Goal: Task Accomplishment & Management: Use online tool/utility

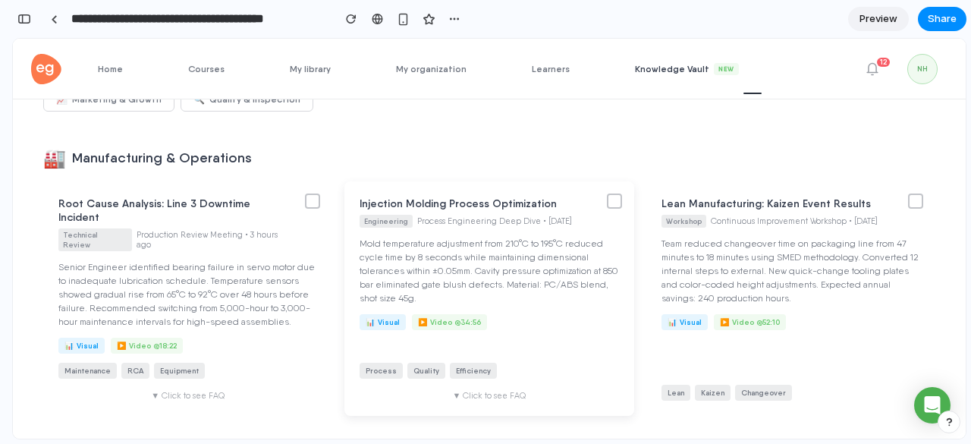
scroll to position [144, 0]
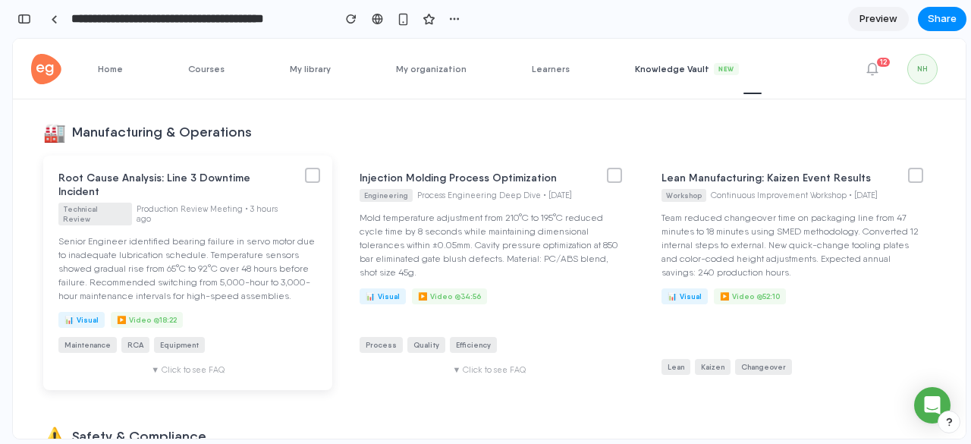
click at [320, 179] on div at bounding box center [312, 175] width 15 height 15
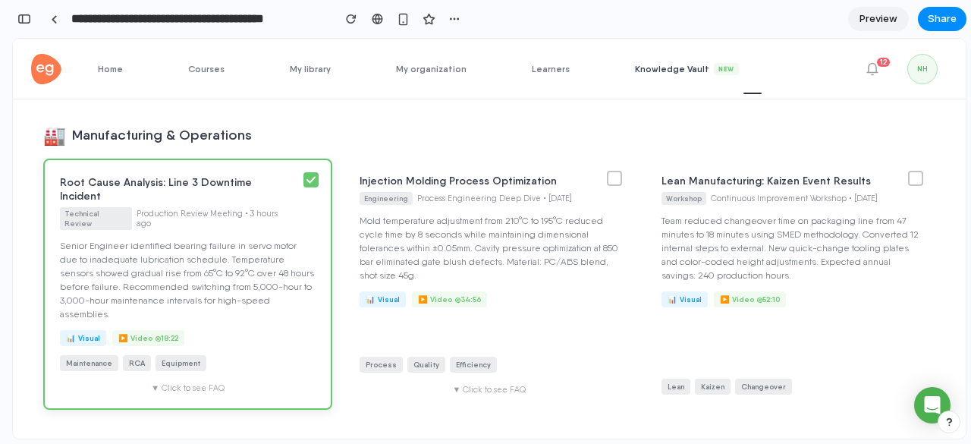
scroll to position [175, 0]
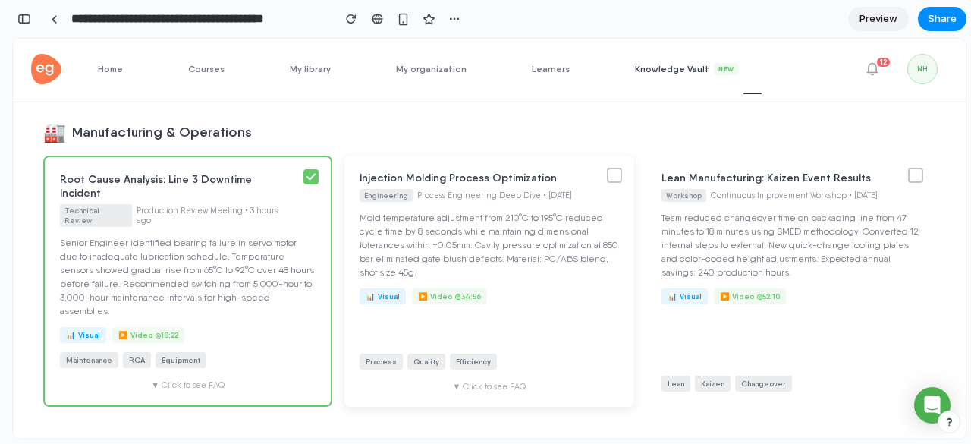
click at [622, 175] on div at bounding box center [614, 175] width 15 height 15
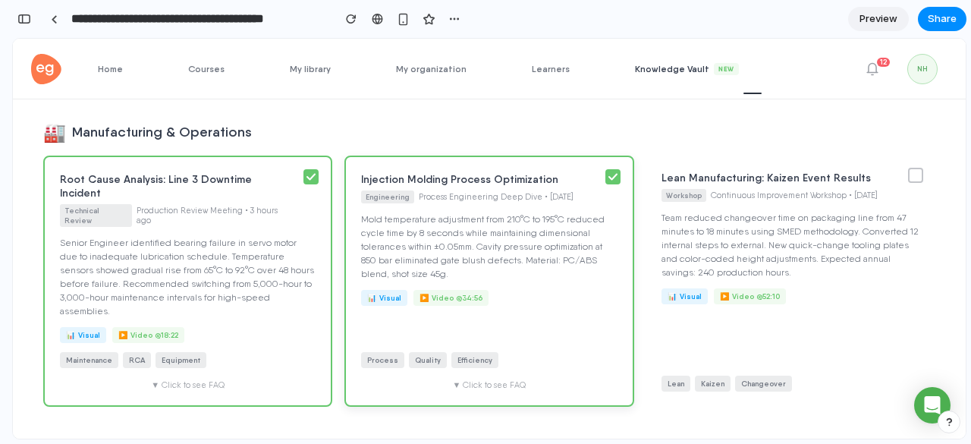
scroll to position [0, 0]
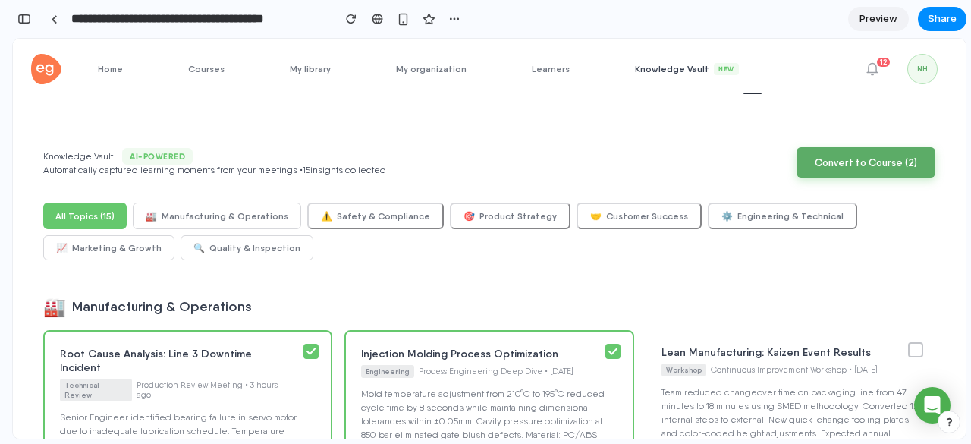
click at [869, 168] on button "Convert to Course ( 2 )" at bounding box center [866, 162] width 139 height 30
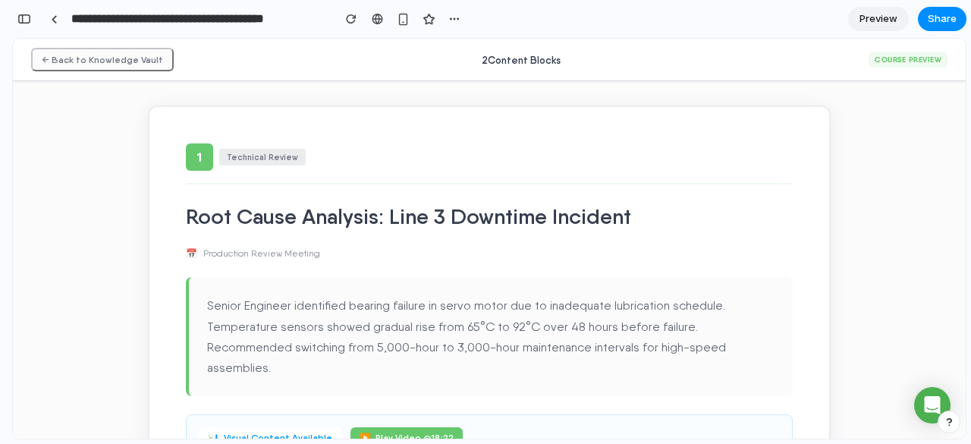
click at [77, 68] on button "← Back to Knowledge Vault" at bounding box center [102, 60] width 143 height 24
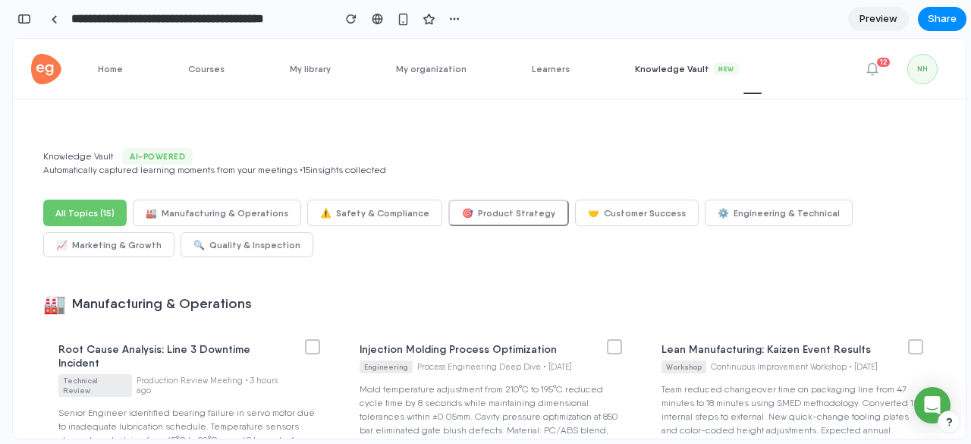
click at [484, 285] on div "🏭 Manufacturing & Operations Root Cause Analysis: Line 3 Downtime Incident Tech…" at bounding box center [489, 422] width 892 height 280
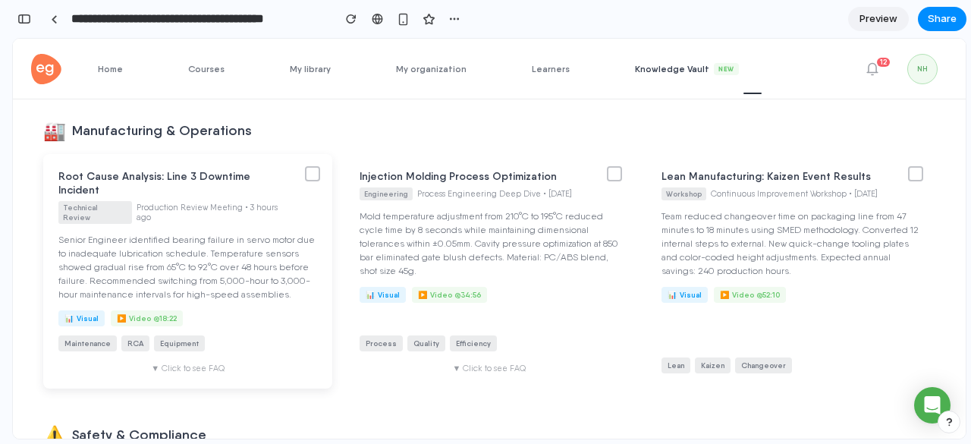
scroll to position [170, 0]
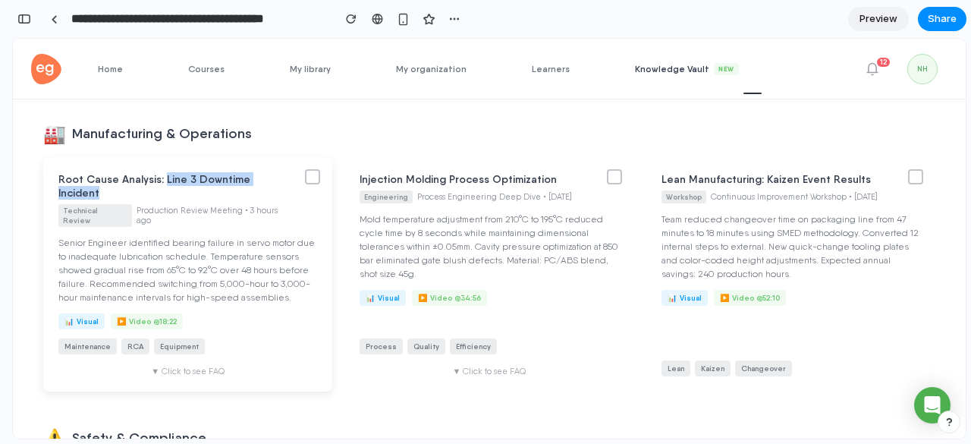
drag, startPoint x: 286, startPoint y: 182, endPoint x: 162, endPoint y: 181, distance: 124.5
click at [162, 181] on h3 "Root Cause Analysis: Line 3 Downtime Incident" at bounding box center [175, 185] width 234 height 27
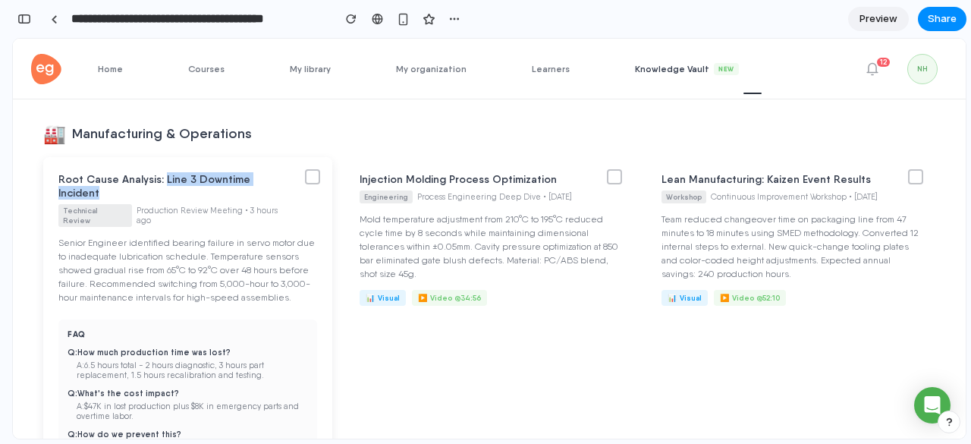
copy h3 "Line 3 Downtime Incident"
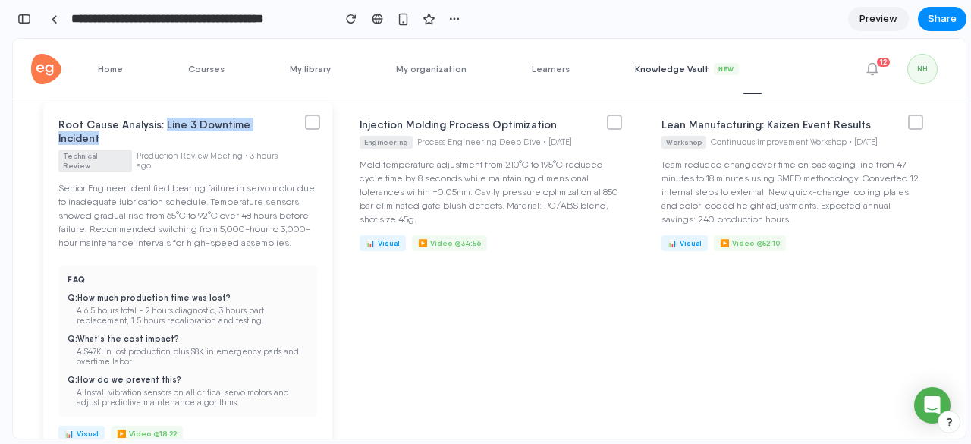
scroll to position [226, 0]
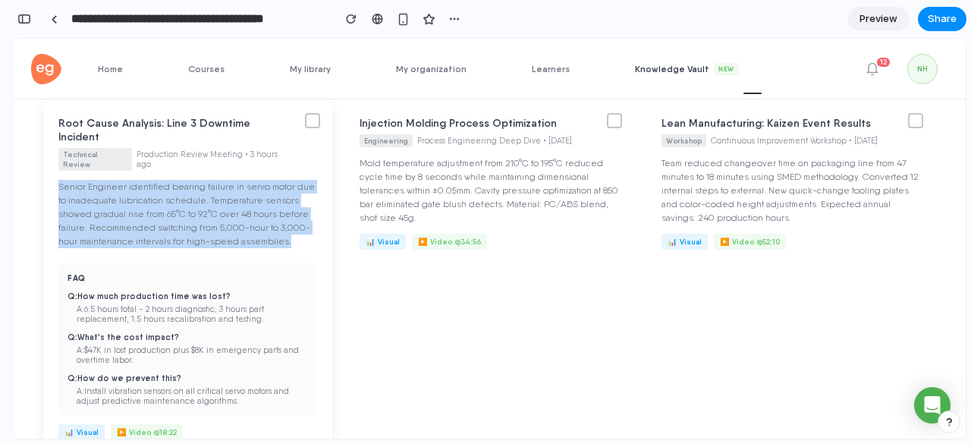
drag, startPoint x: 61, startPoint y: 162, endPoint x: 118, endPoint y: 209, distance: 73.9
click at [118, 209] on p "Senior Engineer identified bearing failure in servo motor due to inadequate lub…" at bounding box center [187, 214] width 259 height 68
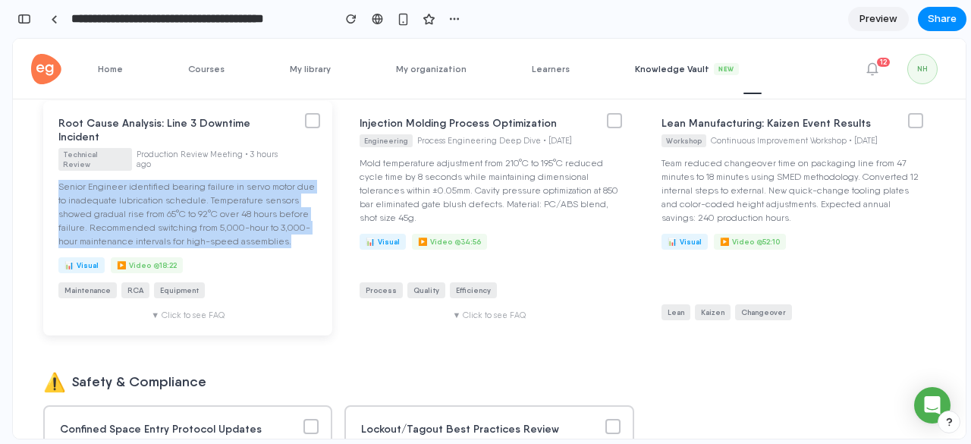
copy p "Senior Engineer identified bearing failure in servo motor due to inadequate lub…"
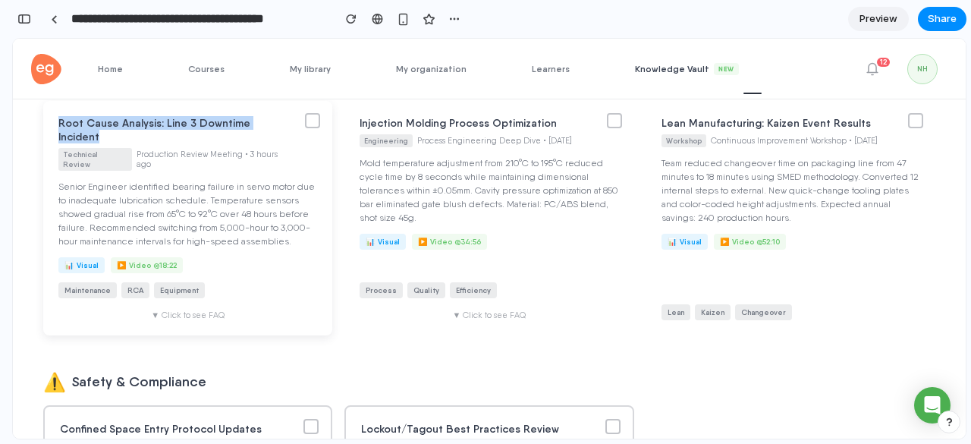
drag, startPoint x: 286, startPoint y: 124, endPoint x: 57, endPoint y: 125, distance: 229.2
click at [57, 125] on div "Root Cause Analysis: Line 3 Downtime Incident Technical Review Production Revie…" at bounding box center [187, 218] width 289 height 234
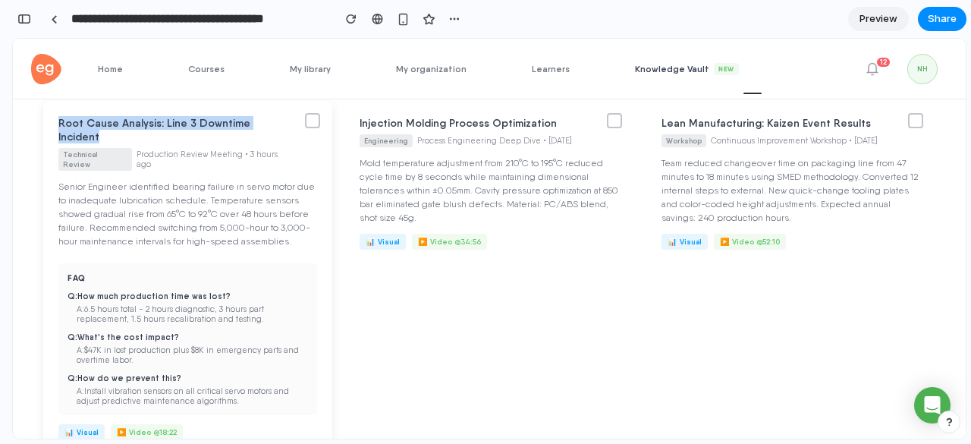
copy h3 "Root Cause Analysis: Line 3 Downtime Incident"
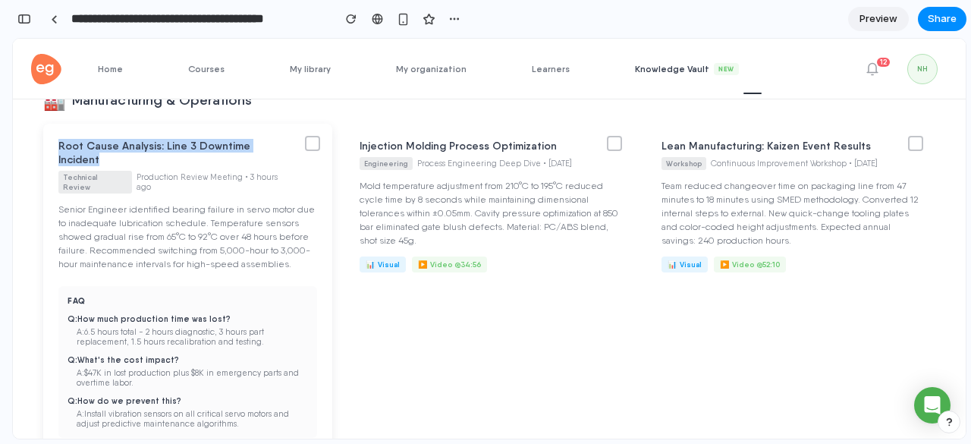
scroll to position [203, 0]
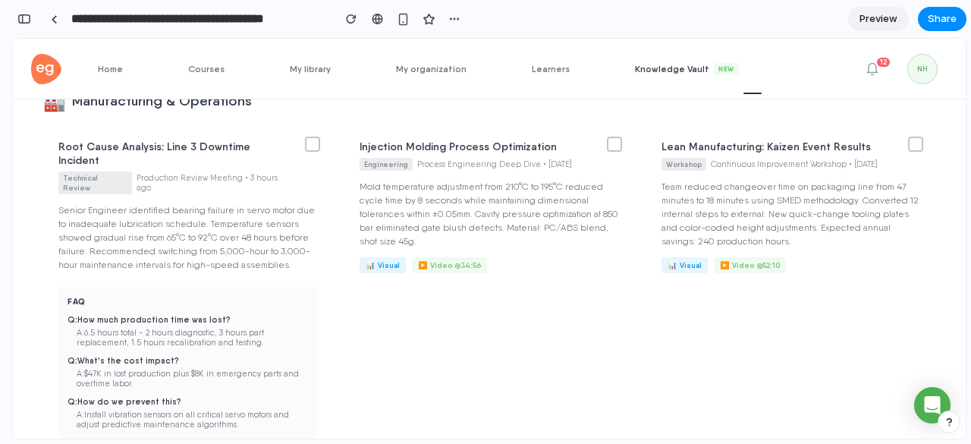
click at [291, 112] on h2 "🏭 Manufacturing & Operations" at bounding box center [489, 101] width 892 height 22
click at [938, 19] on span "Share" at bounding box center [942, 18] width 29 height 15
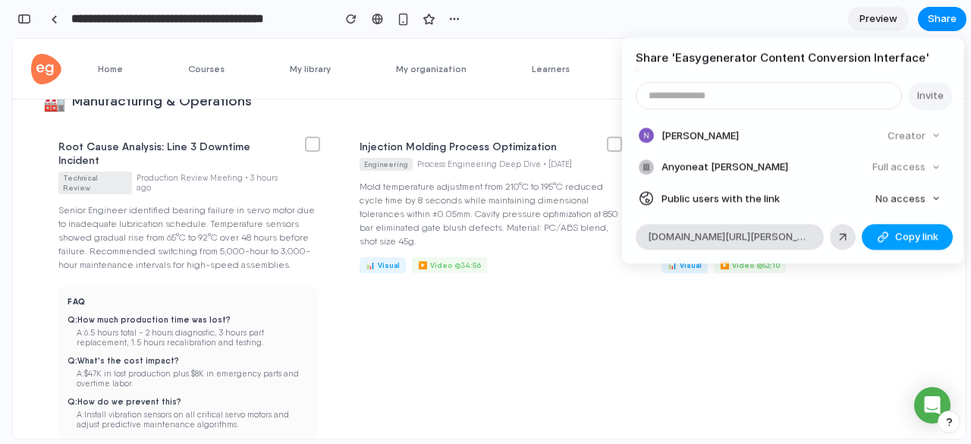
click at [877, 236] on div "button" at bounding box center [883, 237] width 12 height 12
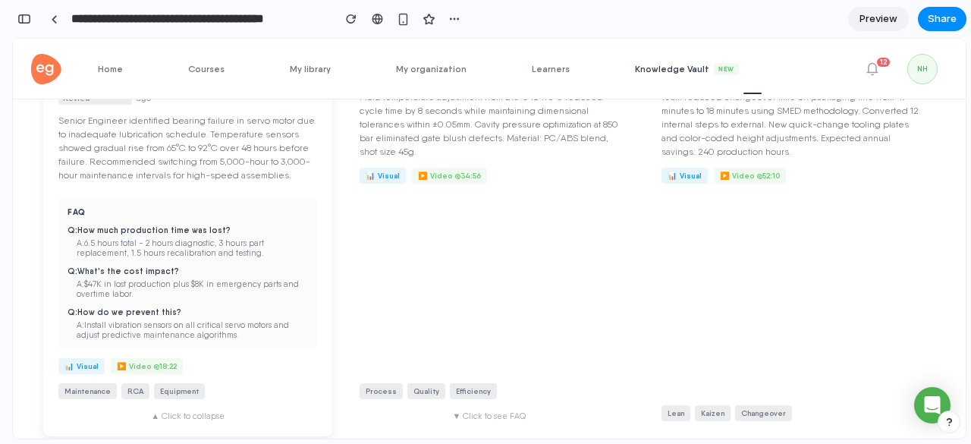
scroll to position [295, 0]
click at [251, 352] on div "Root Cause Analysis: Line 3 Downtime Incident Technical Review Production Revie…" at bounding box center [187, 233] width 289 height 401
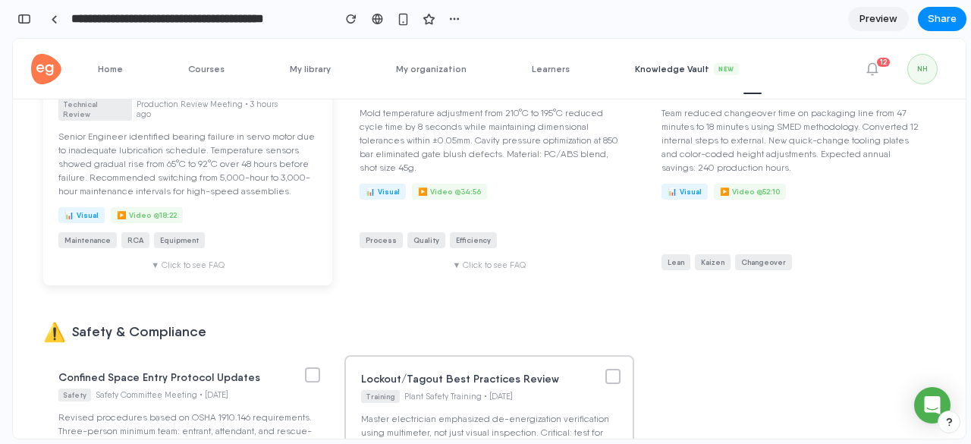
scroll to position [279, 0]
click at [276, 259] on div "▼ Click to see FAQ" at bounding box center [187, 264] width 259 height 10
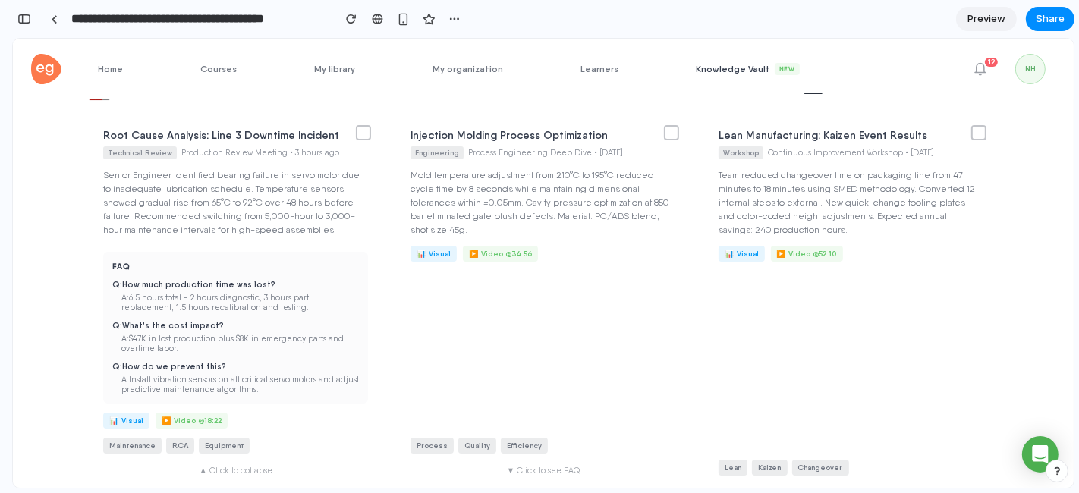
scroll to position [215, 0]
drag, startPoint x: 967, startPoint y: 38, endPoint x: 85, endPoint y: 232, distance: 903.6
click at [88, 232] on div "Root Cause Analysis: Line 3 Downtime Incident Technical Review Production Revie…" at bounding box center [235, 302] width 295 height 378
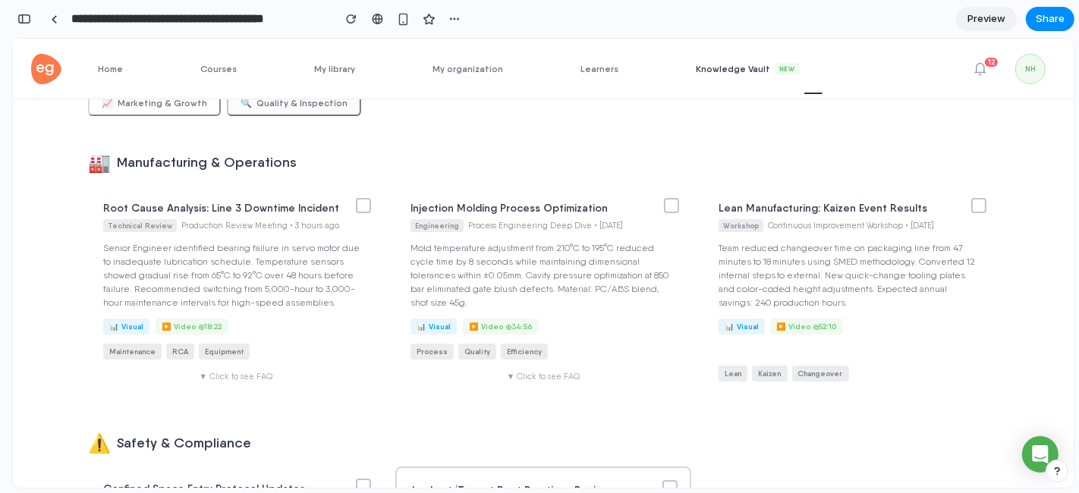
scroll to position [154, 0]
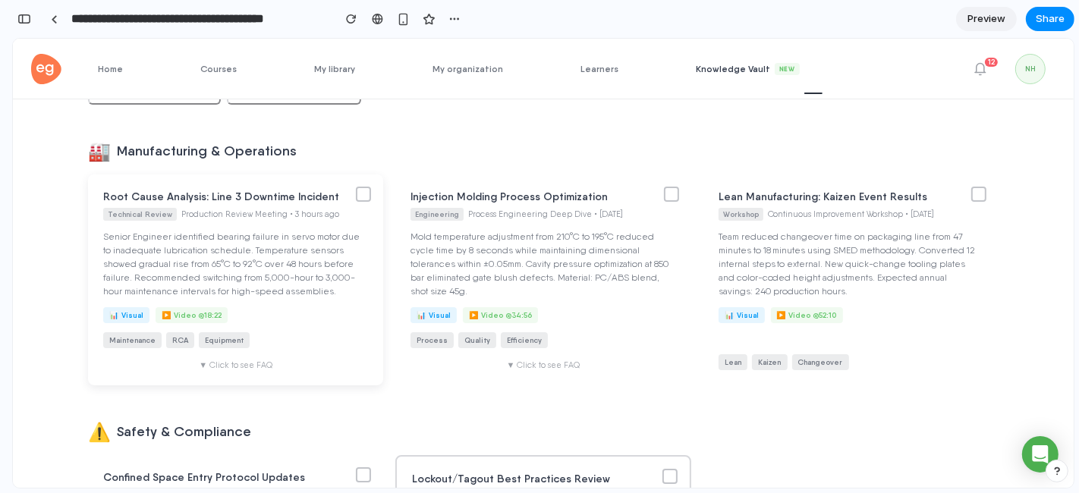
click at [231, 360] on div "▼ Click to see FAQ" at bounding box center [235, 365] width 265 height 10
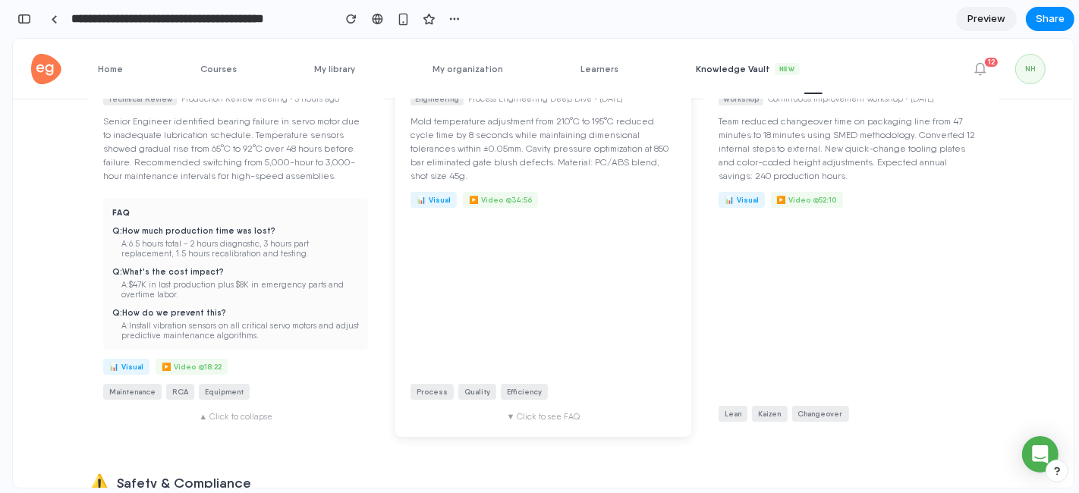
scroll to position [0, 0]
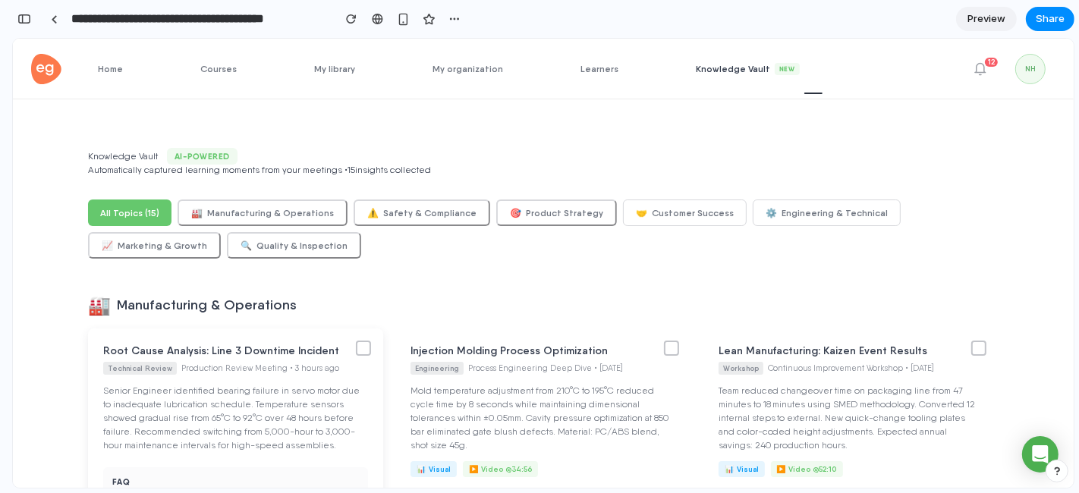
click at [357, 351] on div at bounding box center [363, 347] width 15 height 15
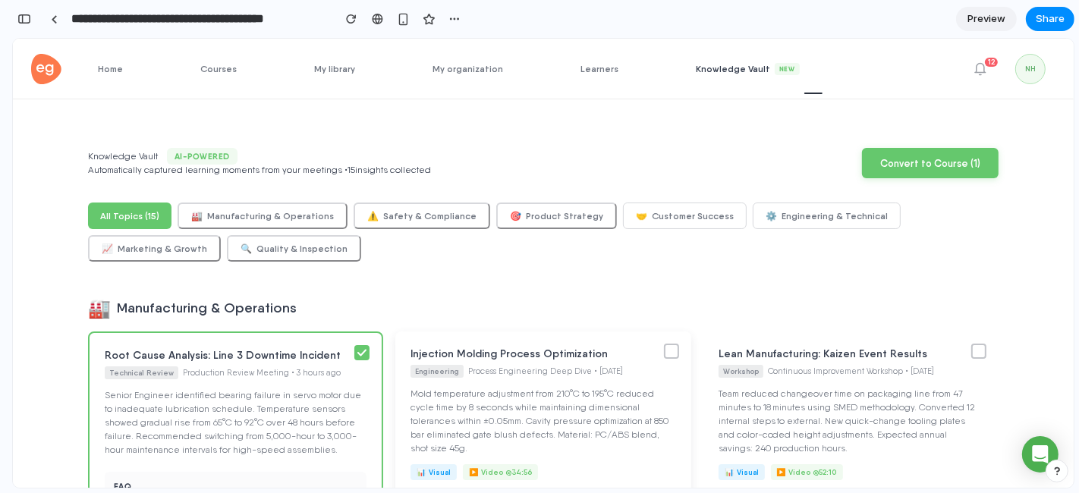
click at [664, 353] on div at bounding box center [671, 350] width 15 height 15
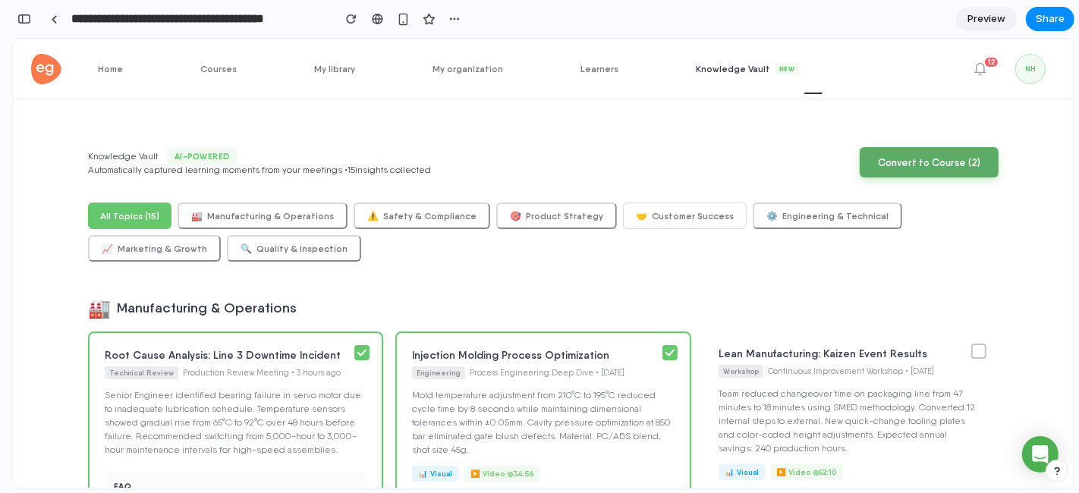
click at [935, 168] on button "Convert to Course ( 2 )" at bounding box center [929, 161] width 139 height 30
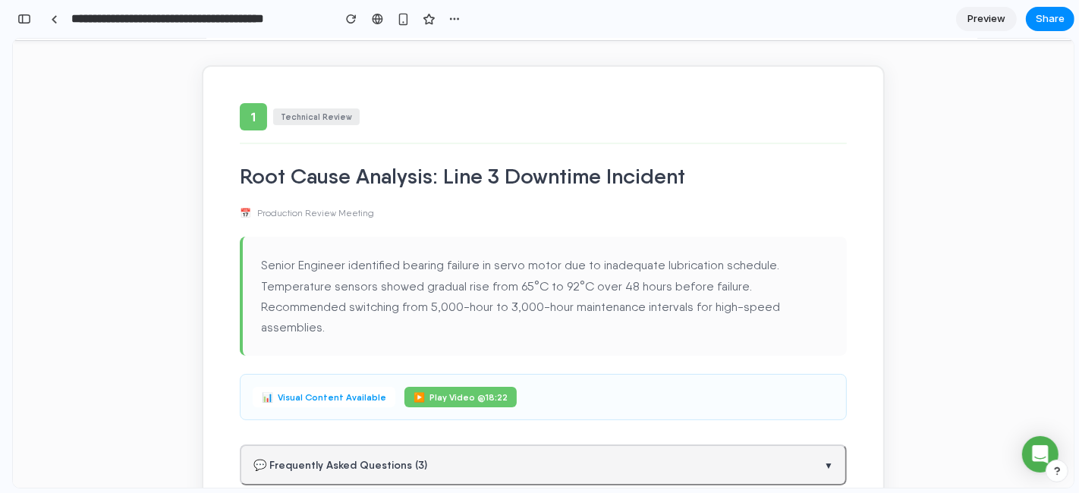
scroll to position [35, 0]
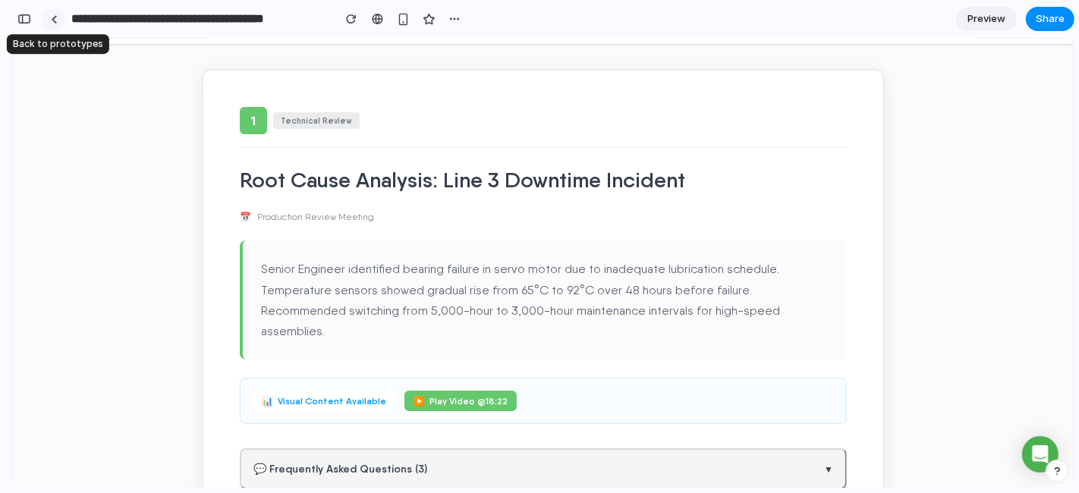
click at [55, 20] on div at bounding box center [54, 19] width 7 height 8
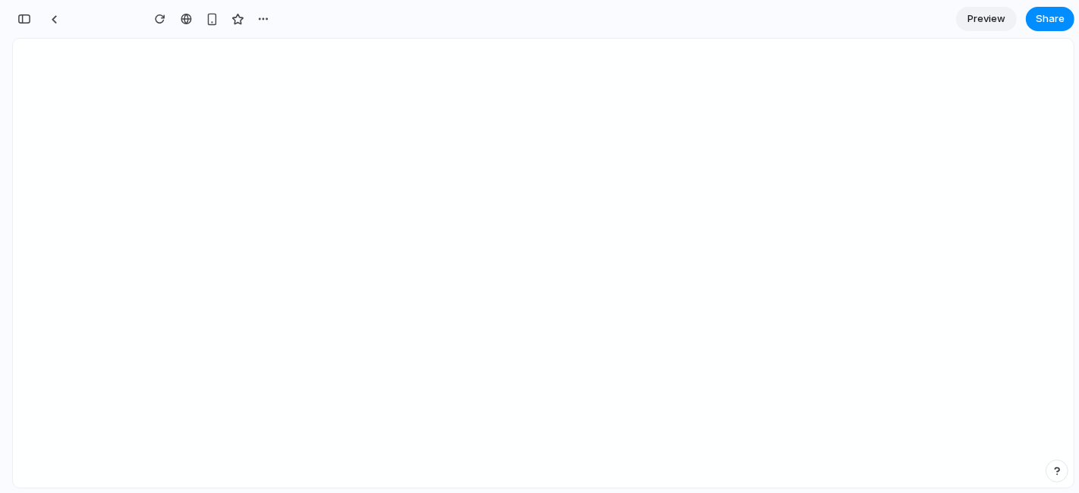
scroll to position [1474, 0]
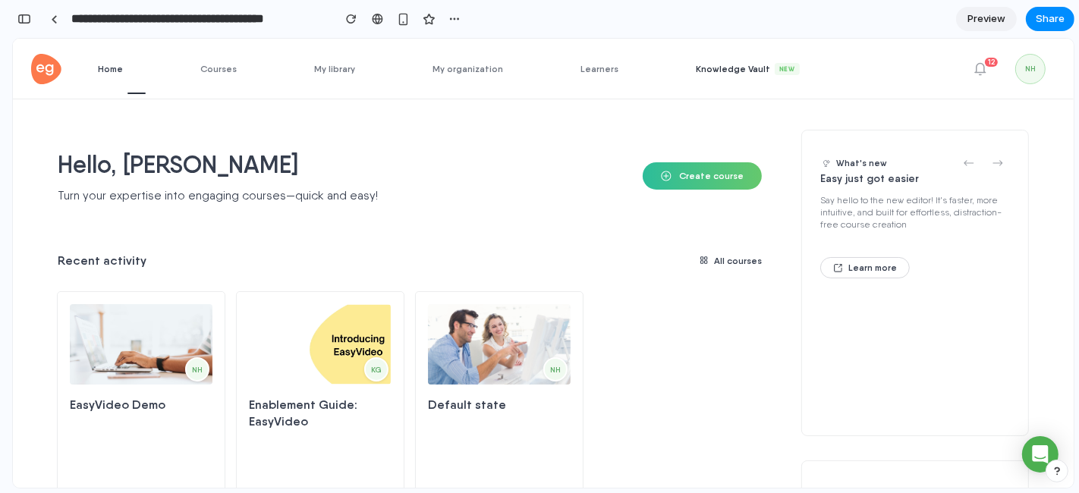
click at [701, 74] on link "Knowledge Vault New" at bounding box center [759, 68] width 127 height 60
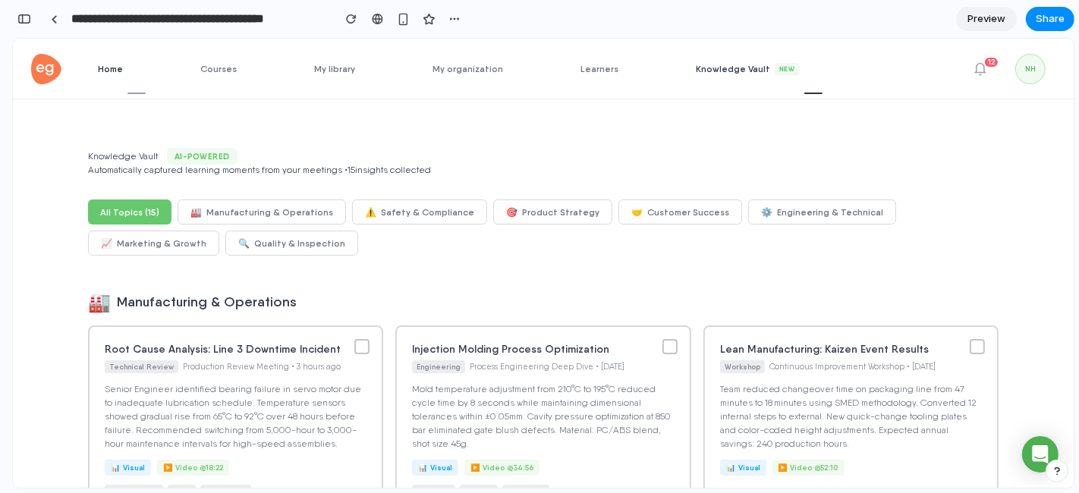
click at [106, 64] on span "Home" at bounding box center [122, 67] width 48 height 11
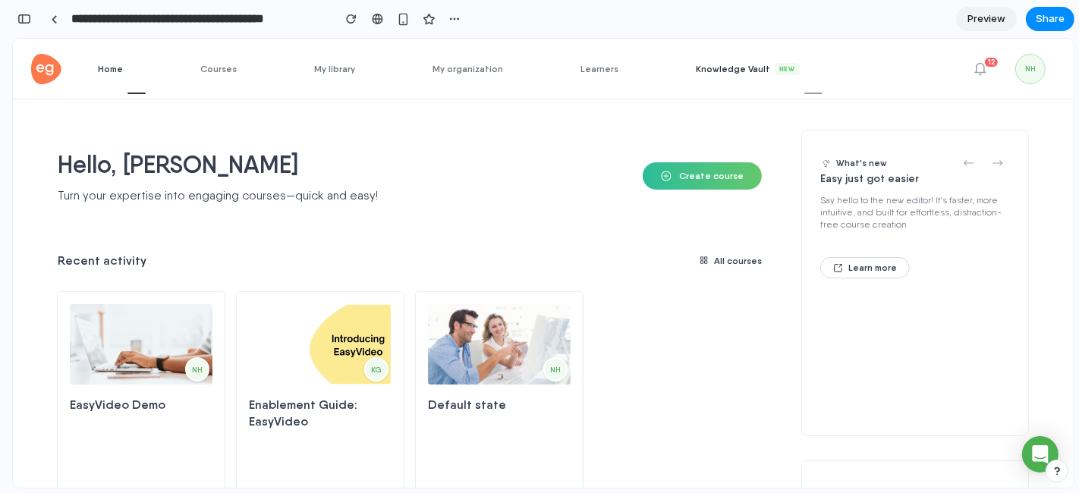
click at [705, 69] on span "Knowledge Vault New" at bounding box center [759, 68] width 127 height 12
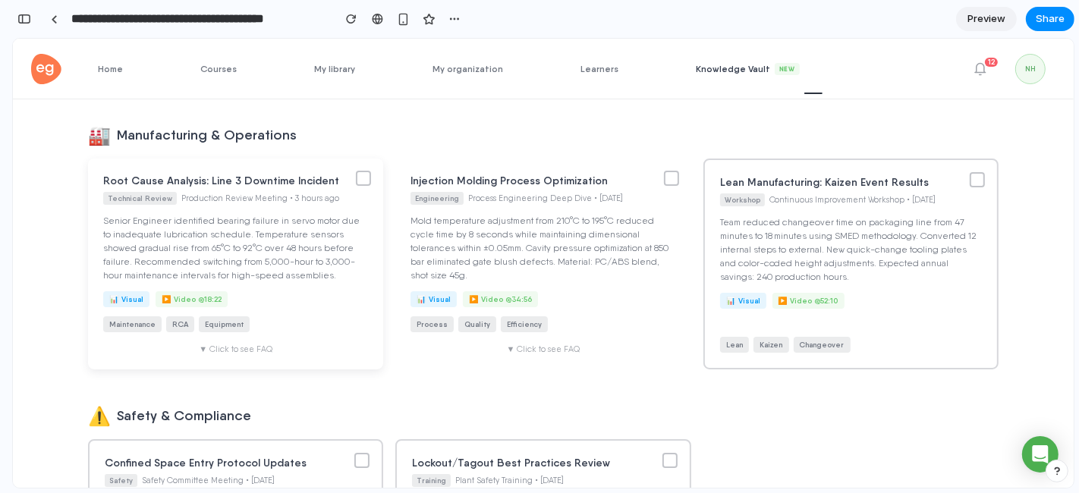
scroll to position [171, 0]
click at [241, 349] on div "▼ Click to see FAQ" at bounding box center [235, 347] width 265 height 10
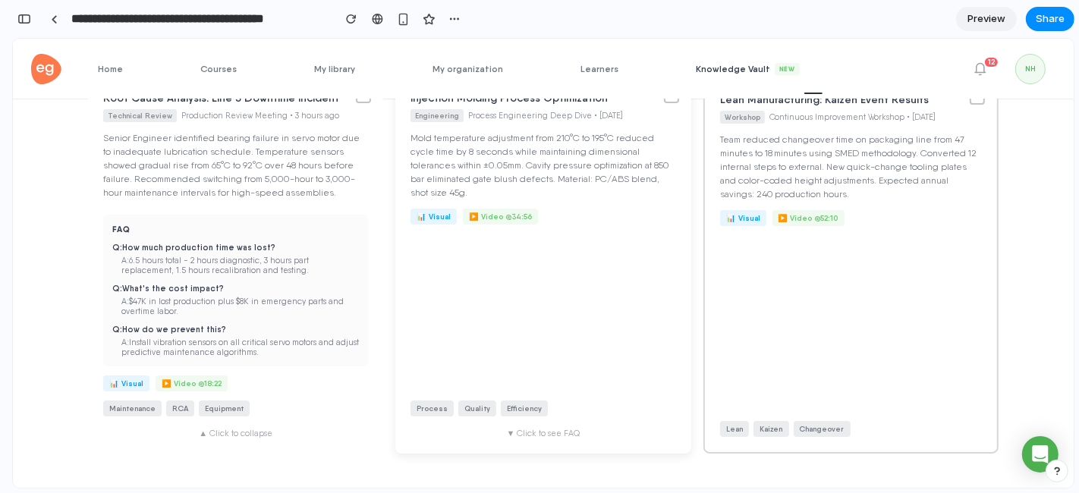
scroll to position [86, 0]
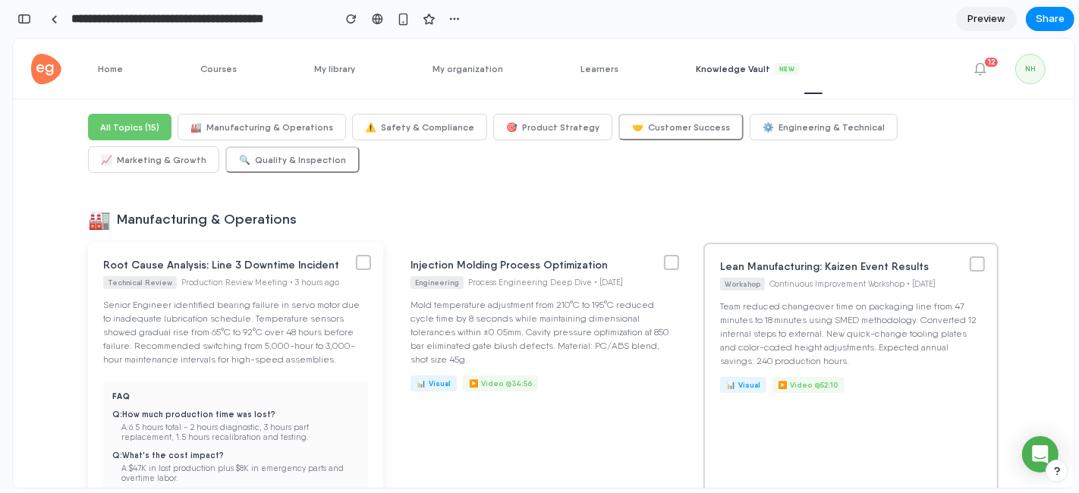
click at [362, 261] on div at bounding box center [363, 261] width 15 height 15
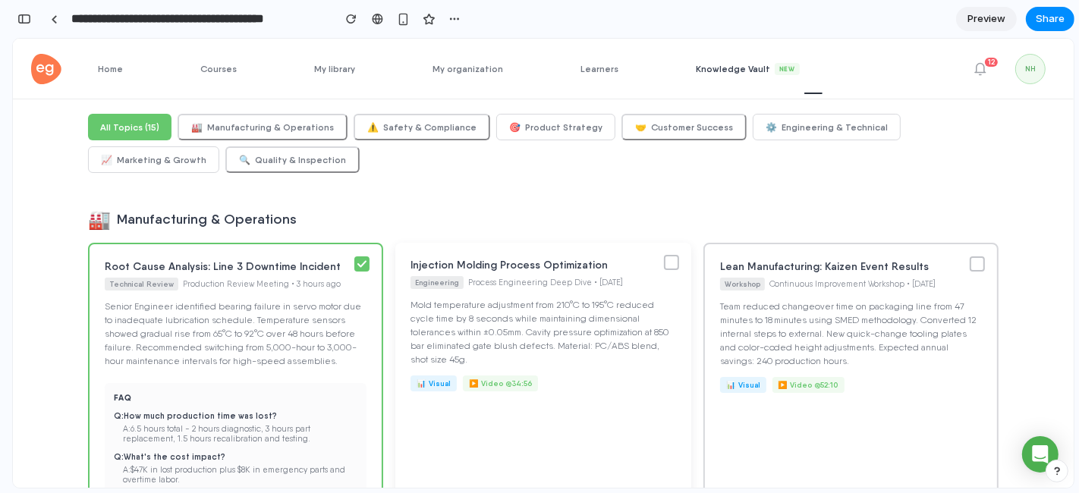
click at [664, 263] on div at bounding box center [671, 261] width 15 height 15
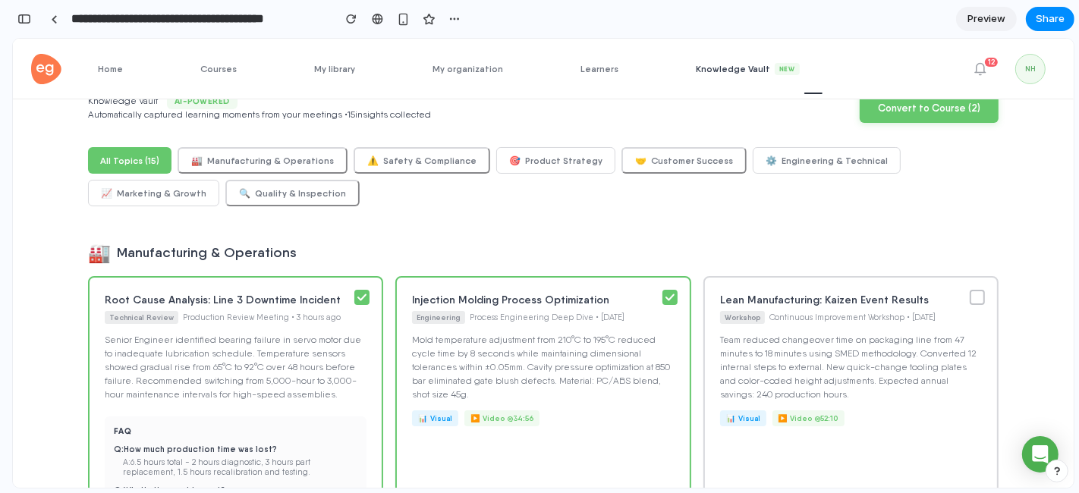
scroll to position [0, 0]
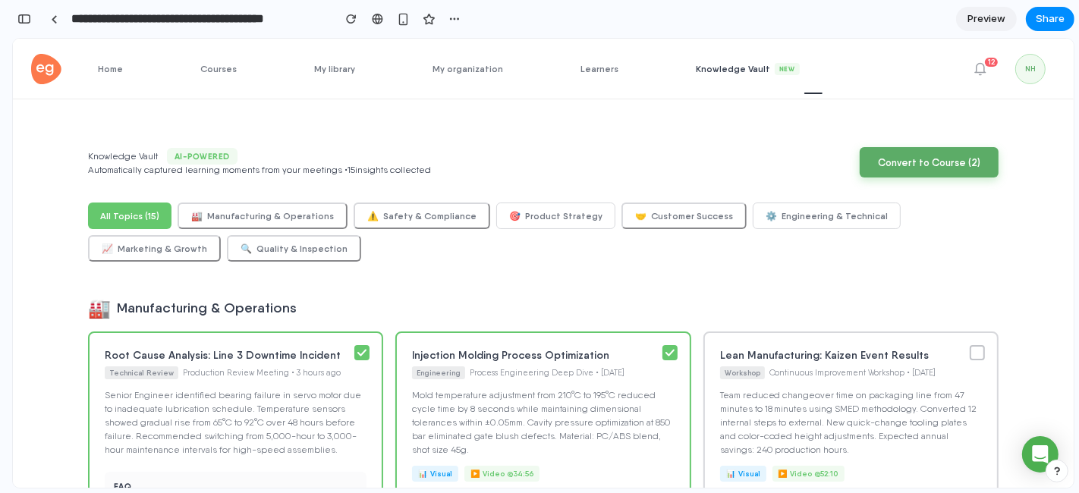
click at [913, 165] on button "Convert to Course ( 2 )" at bounding box center [929, 161] width 139 height 30
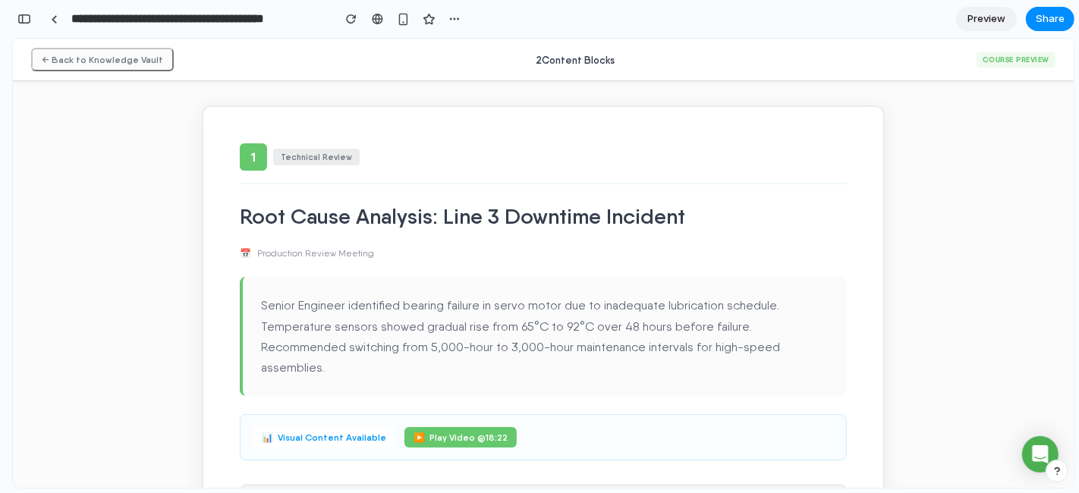
click at [61, 59] on button "← Back to Knowledge Vault" at bounding box center [102, 59] width 143 height 24
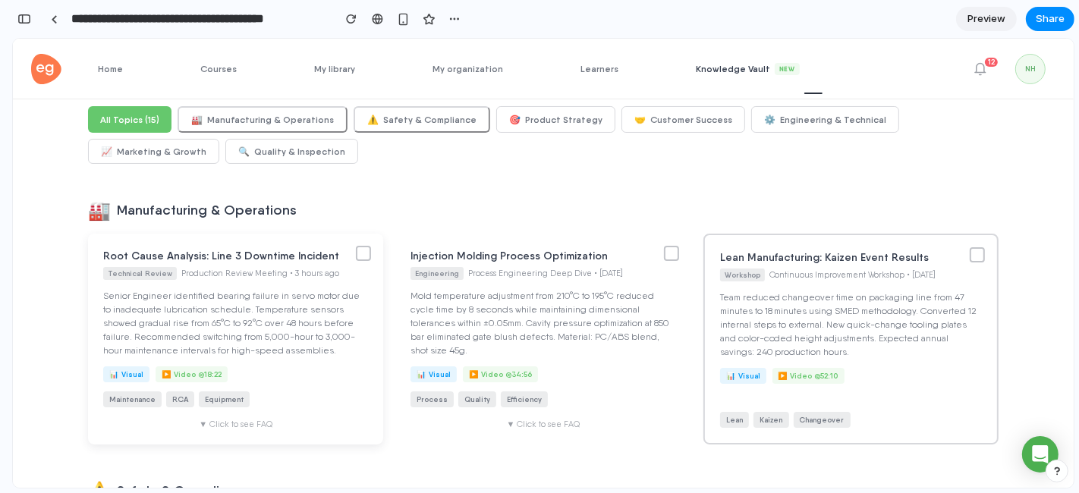
scroll to position [176, 0]
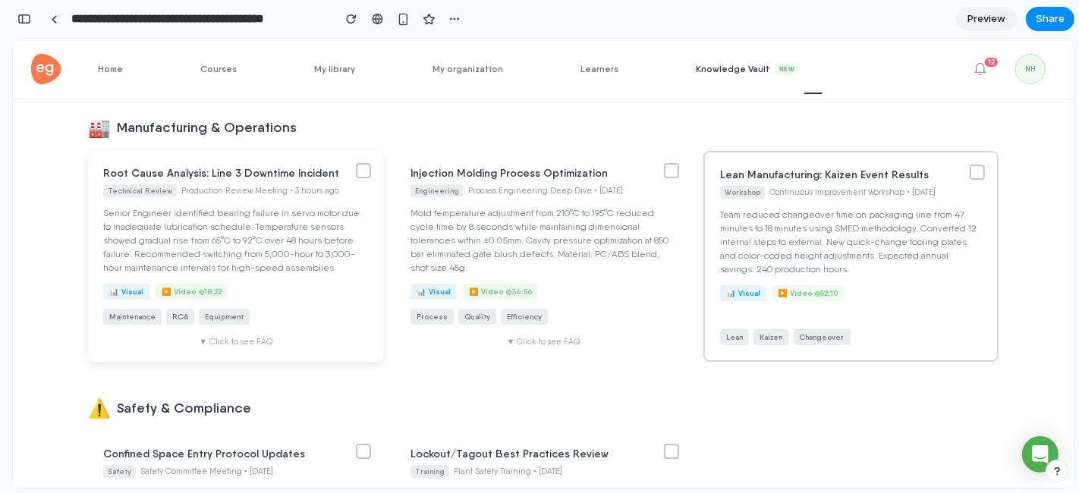
click at [252, 344] on div "▼ Click to see FAQ" at bounding box center [235, 341] width 265 height 10
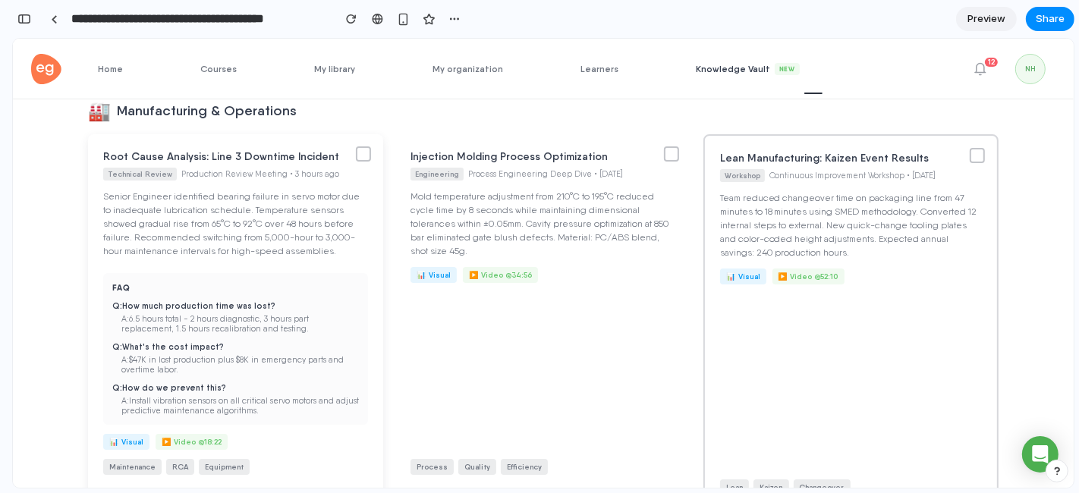
scroll to position [39, 0]
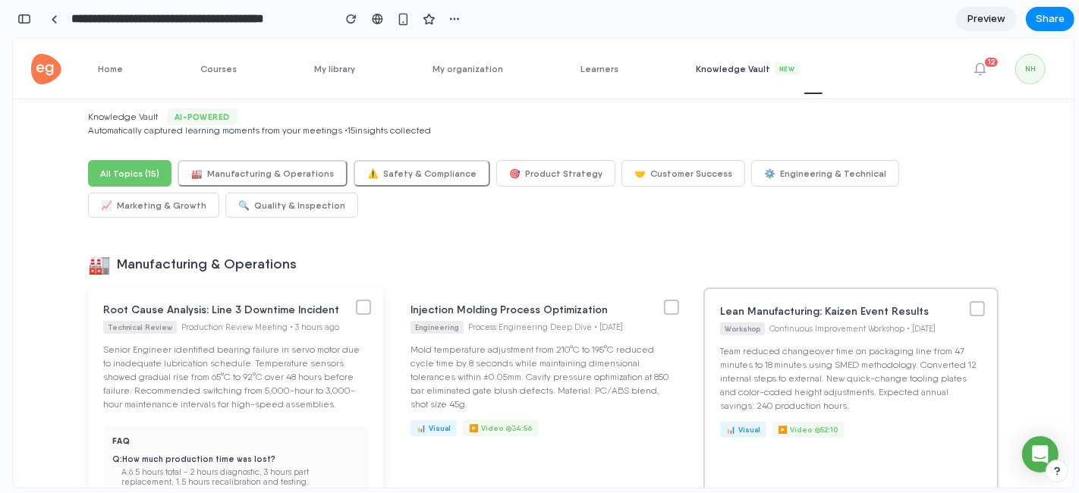
click at [356, 302] on div at bounding box center [363, 306] width 15 height 15
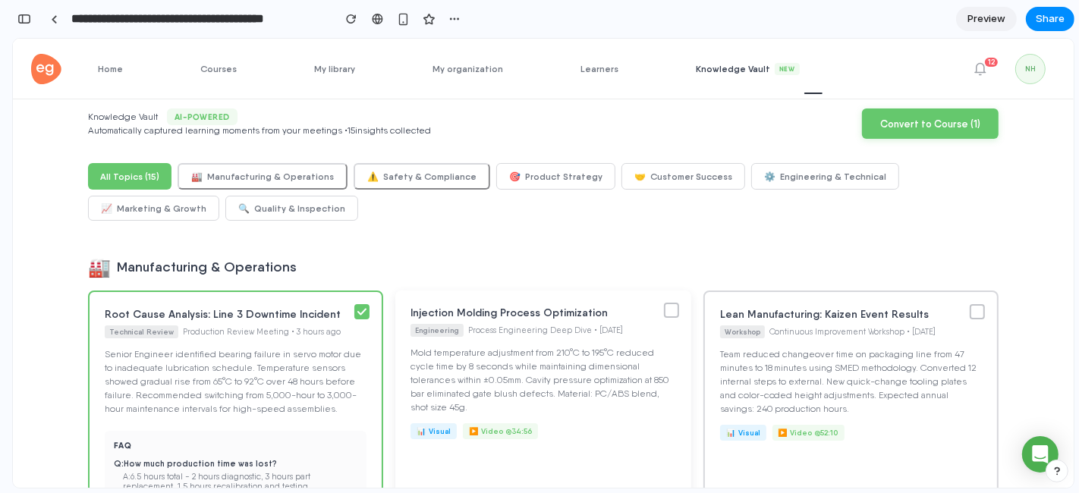
click at [666, 307] on div at bounding box center [671, 309] width 15 height 15
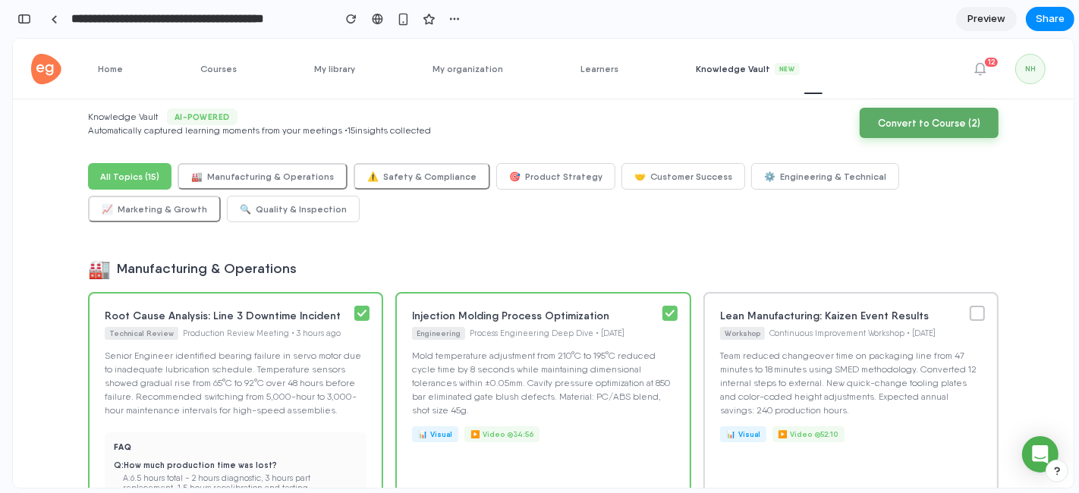
click at [919, 124] on button "Convert to Course ( 2 )" at bounding box center [929, 122] width 139 height 30
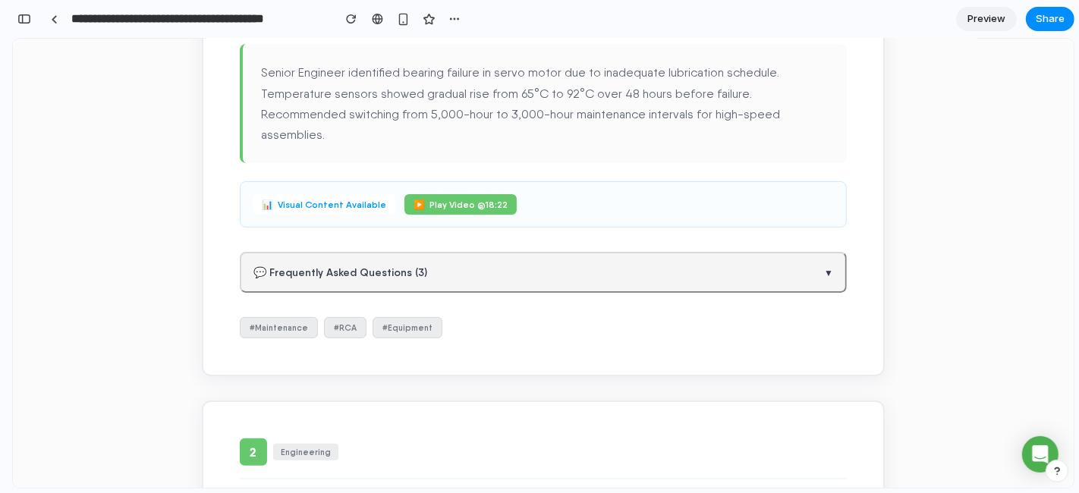
scroll to position [234, 0]
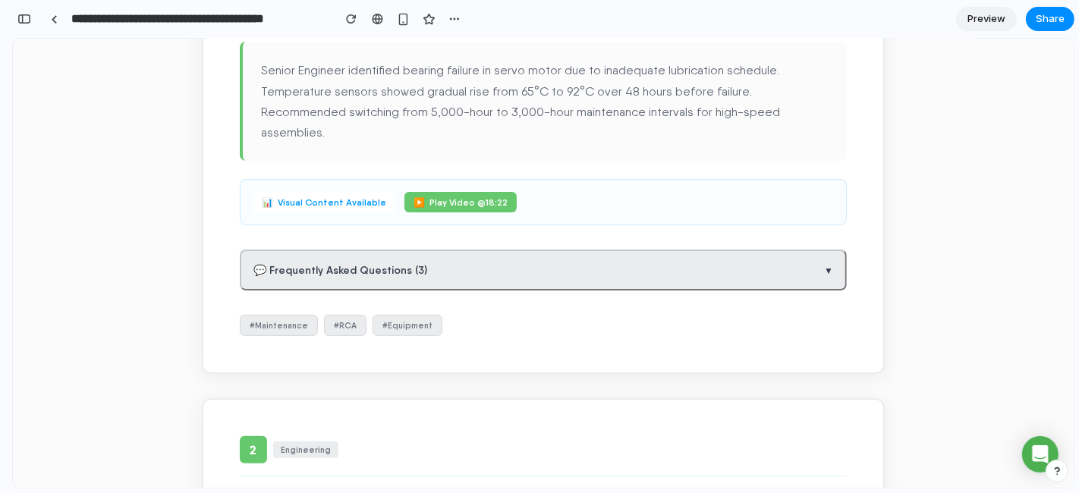
click at [808, 249] on button "💬 Frequently Asked Questions ( 3 ) ▼" at bounding box center [543, 269] width 607 height 41
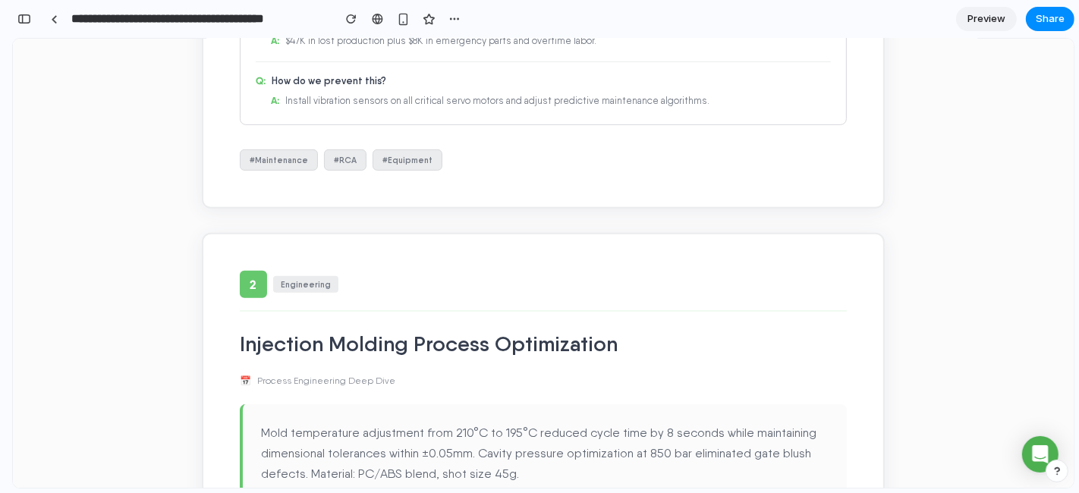
scroll to position [0, 0]
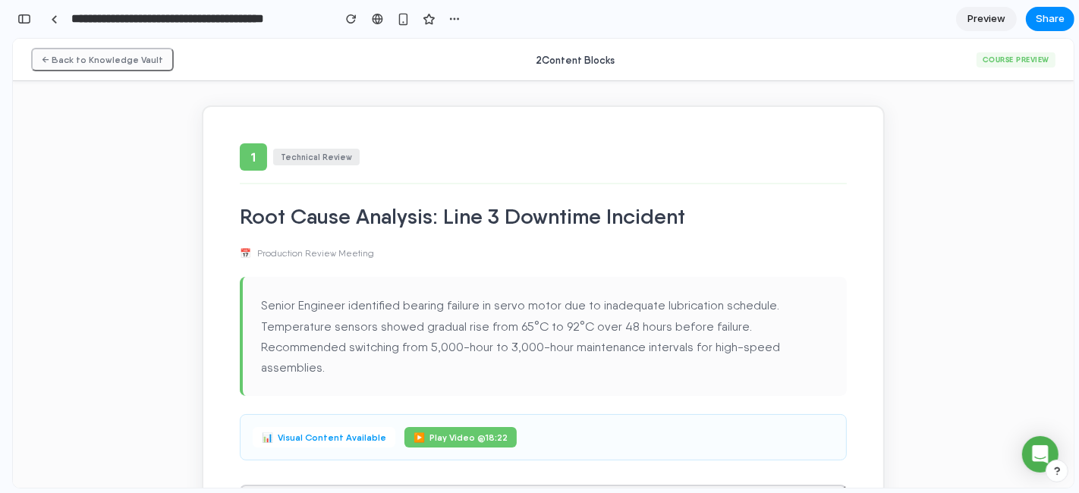
click at [105, 60] on button "← Back to Knowledge Vault" at bounding box center [102, 59] width 143 height 24
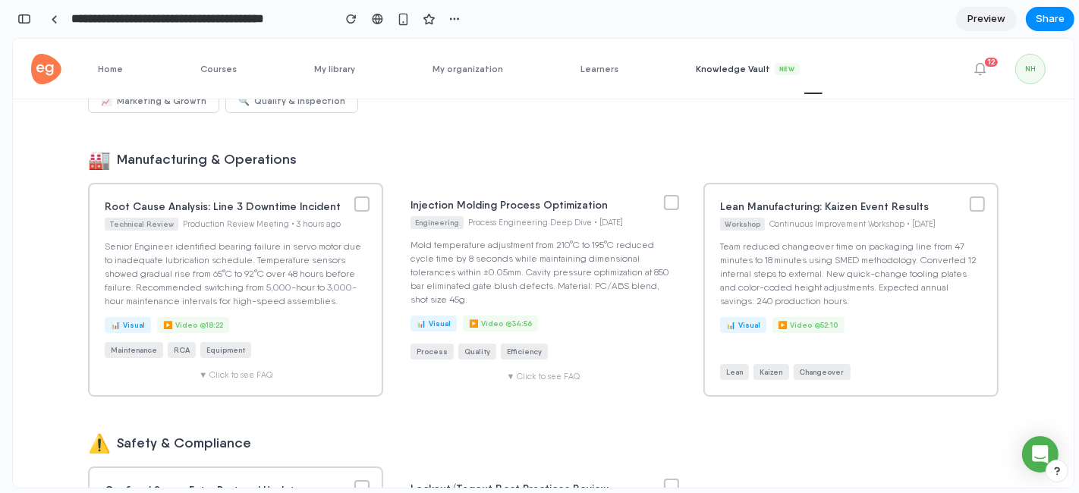
scroll to position [143, 0]
click at [239, 372] on div "▼ Click to see FAQ" at bounding box center [235, 375] width 265 height 10
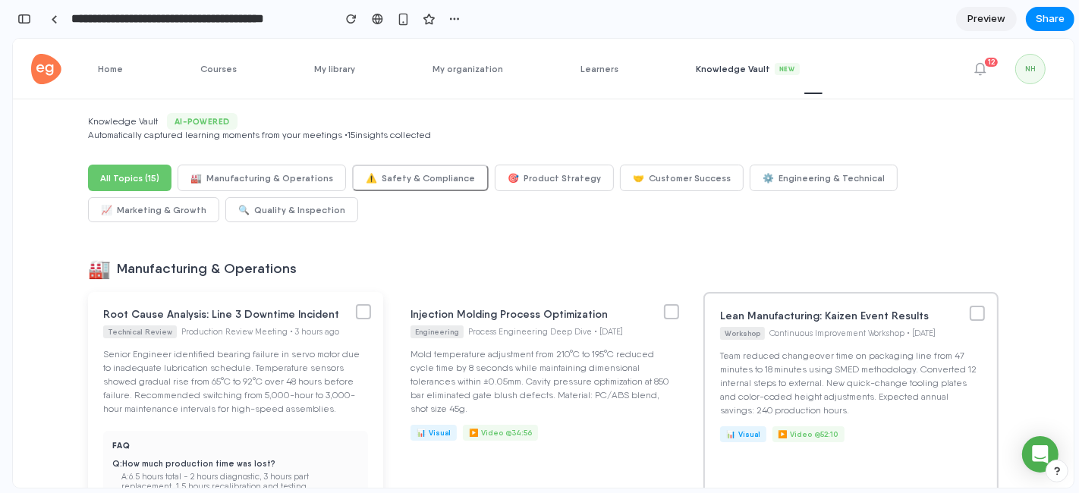
scroll to position [25, 0]
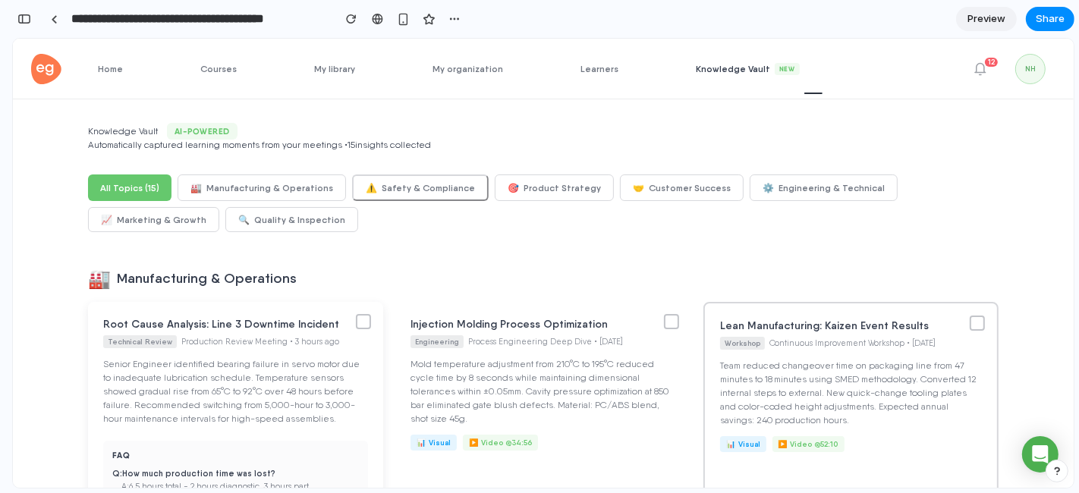
click at [357, 324] on div at bounding box center [363, 320] width 15 height 15
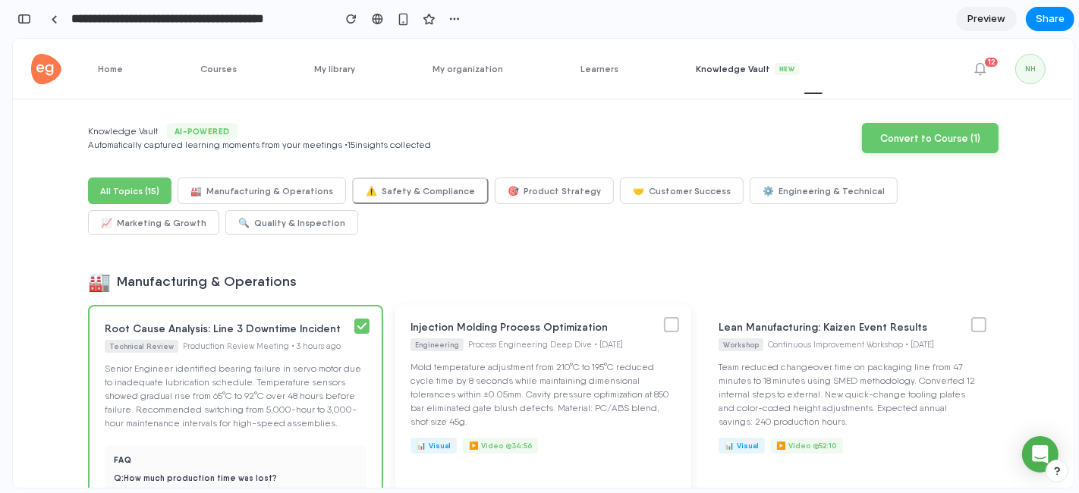
click at [664, 325] on div at bounding box center [671, 323] width 15 height 15
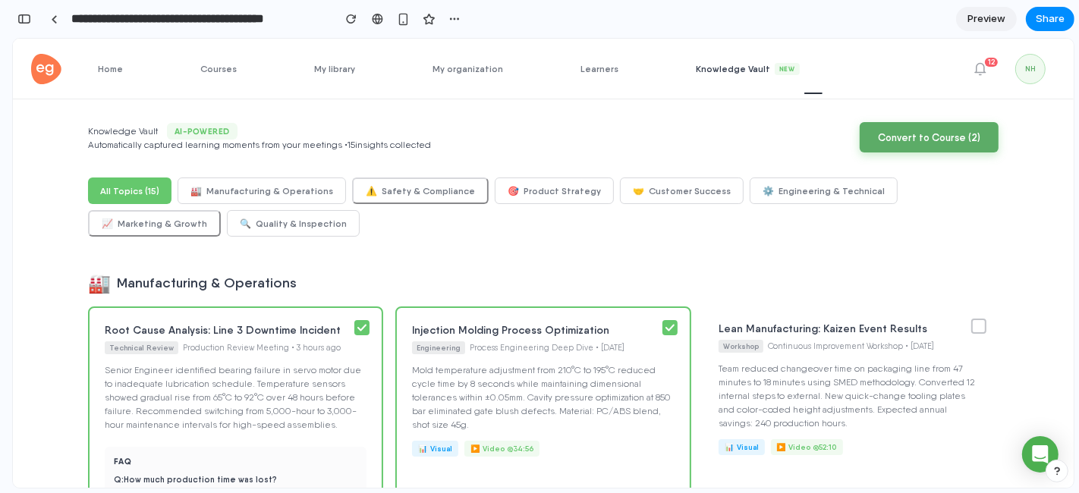
click at [919, 135] on button "Convert to Course ( 2 )" at bounding box center [929, 136] width 139 height 30
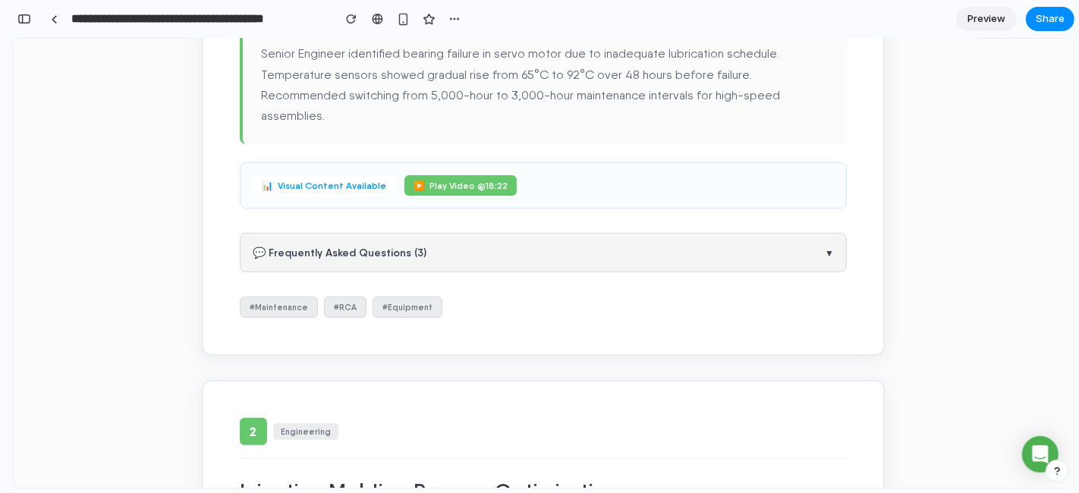
scroll to position [252, 0]
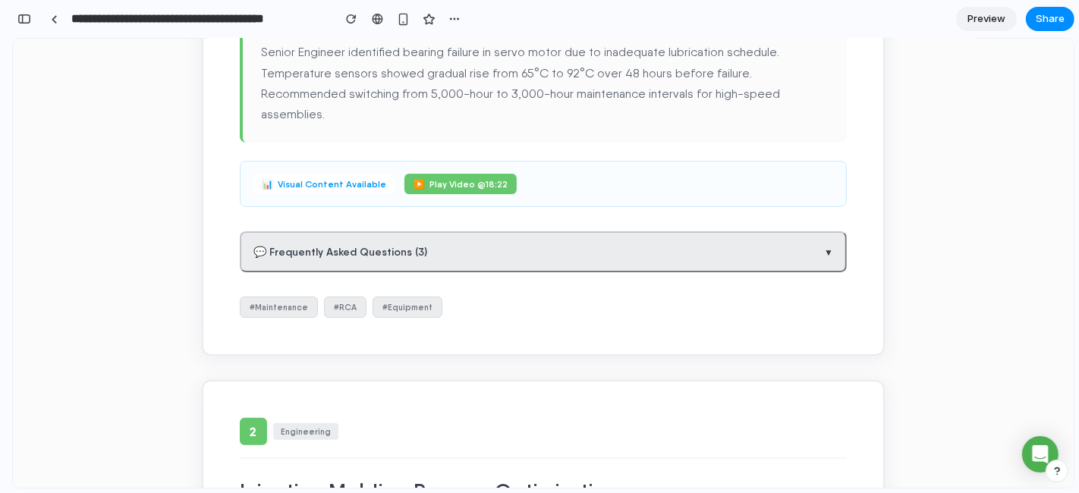
click at [794, 231] on button "💬 Frequently Asked Questions ( 3 ) ▼" at bounding box center [543, 251] width 607 height 41
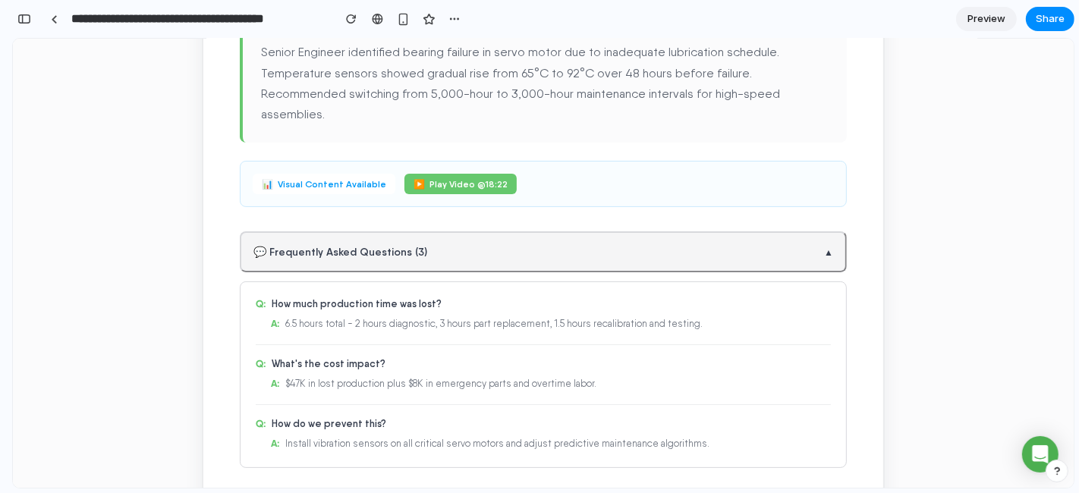
scroll to position [0, 0]
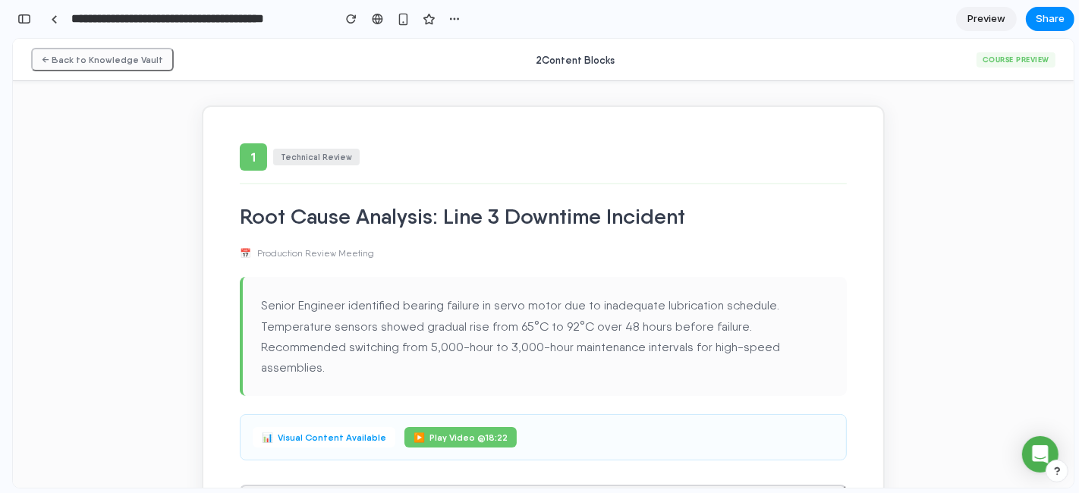
click at [87, 51] on button "← Back to Knowledge Vault" at bounding box center [102, 59] width 143 height 24
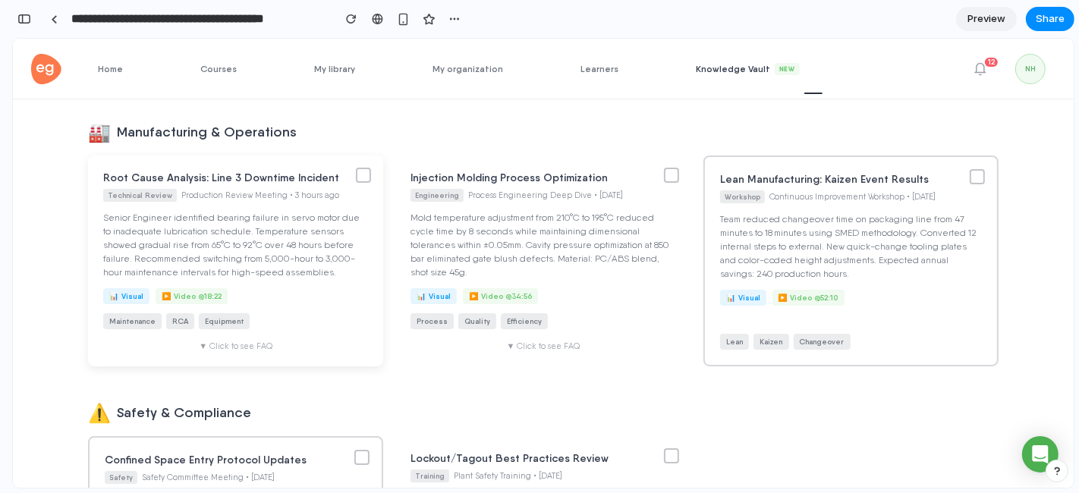
scroll to position [177, 0]
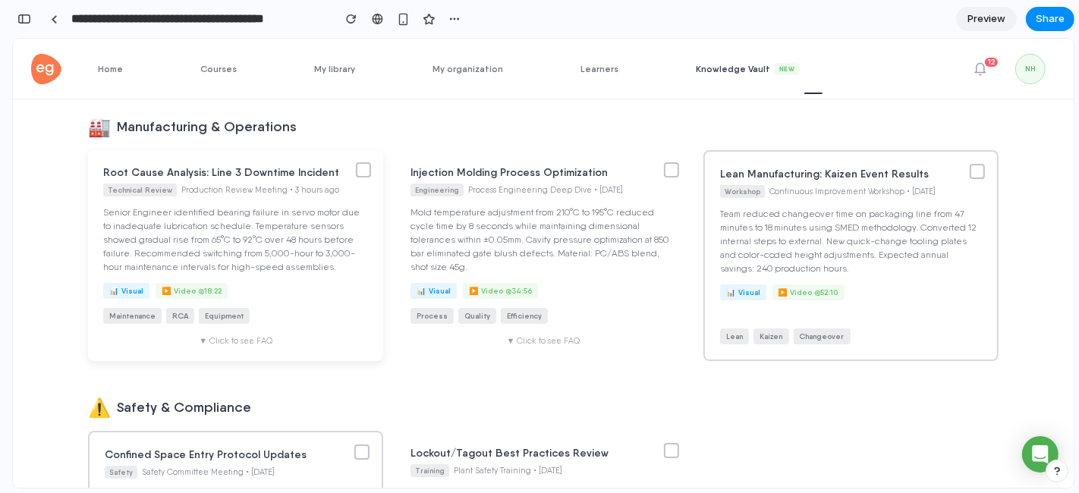
click at [228, 337] on div "▼ Click to see FAQ" at bounding box center [235, 340] width 265 height 10
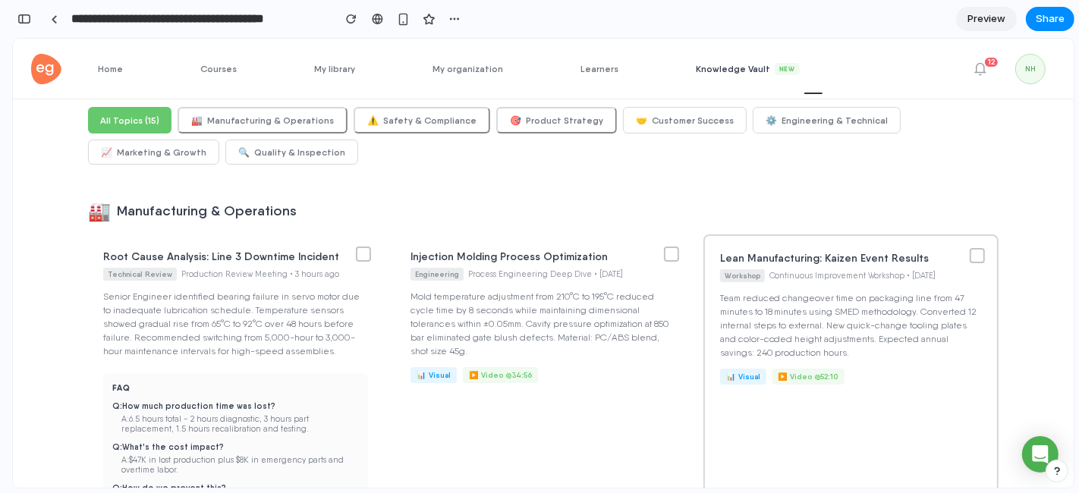
scroll to position [28, 0]
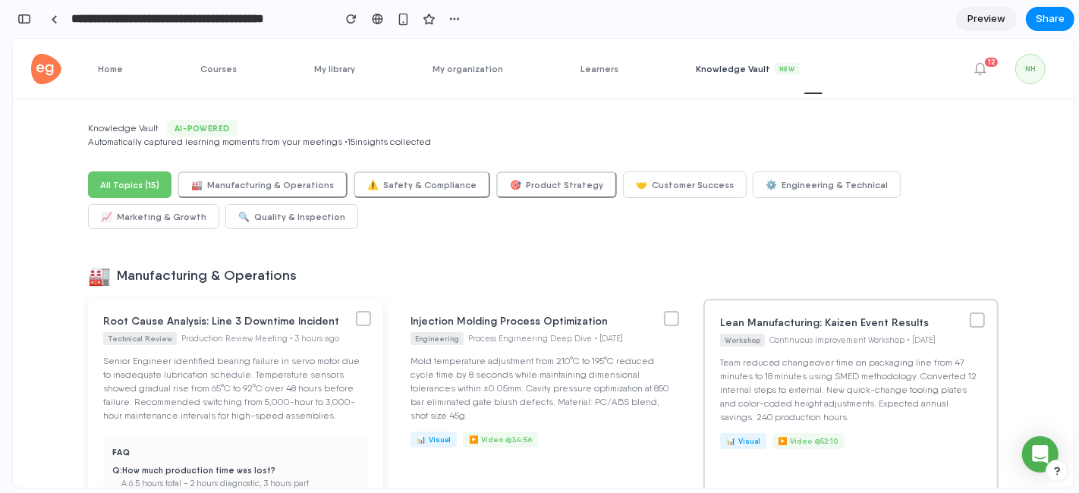
click at [356, 326] on div at bounding box center [363, 317] width 15 height 15
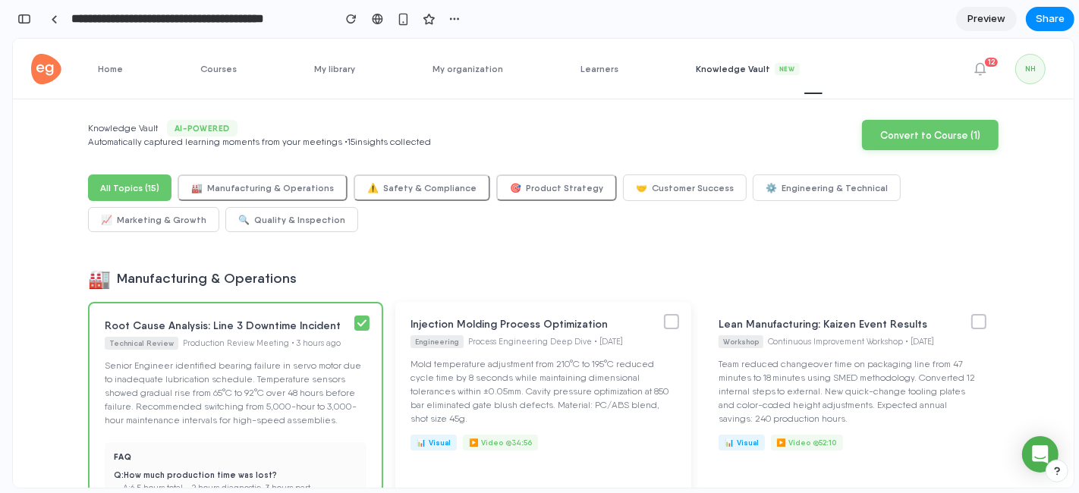
click at [664, 322] on div at bounding box center [671, 320] width 15 height 15
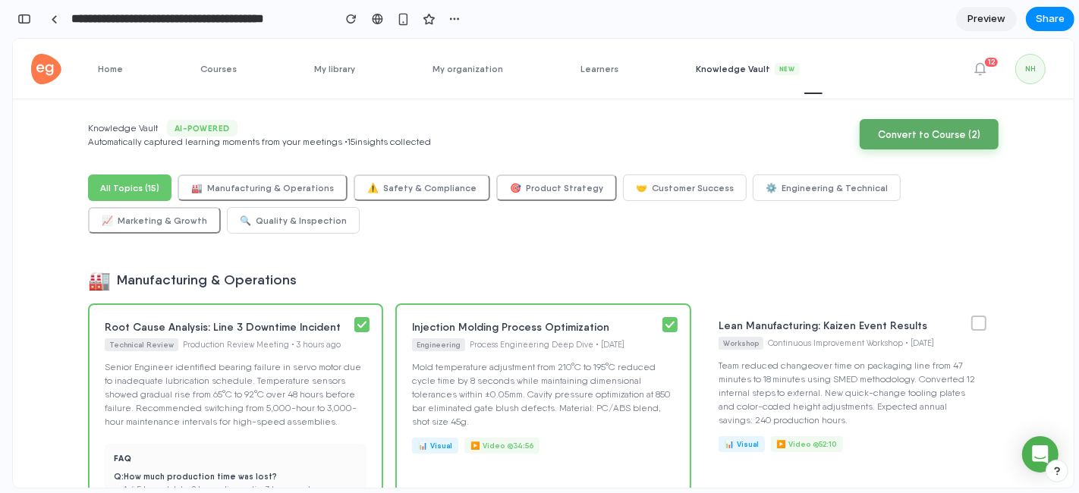
click at [930, 140] on button "Convert to Course ( 2 )" at bounding box center [929, 133] width 139 height 30
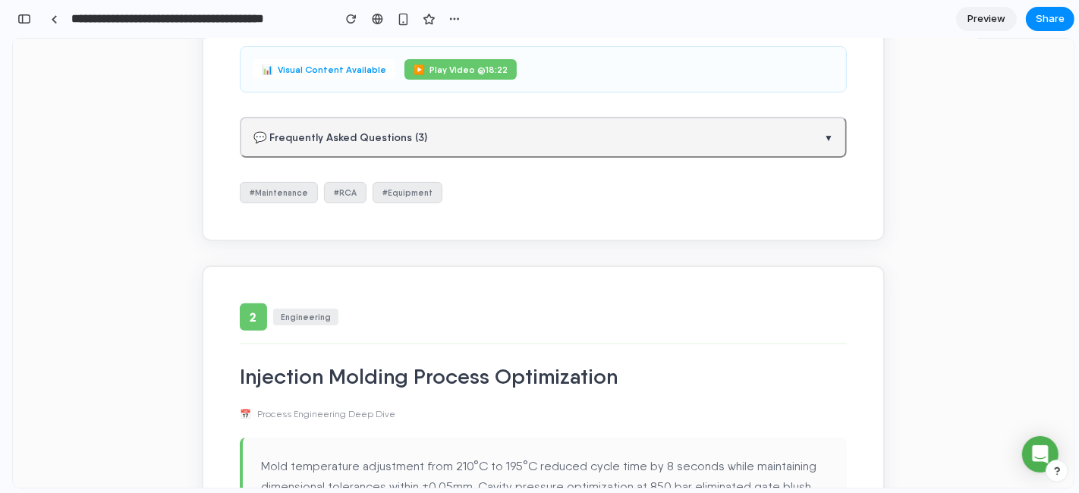
scroll to position [0, 0]
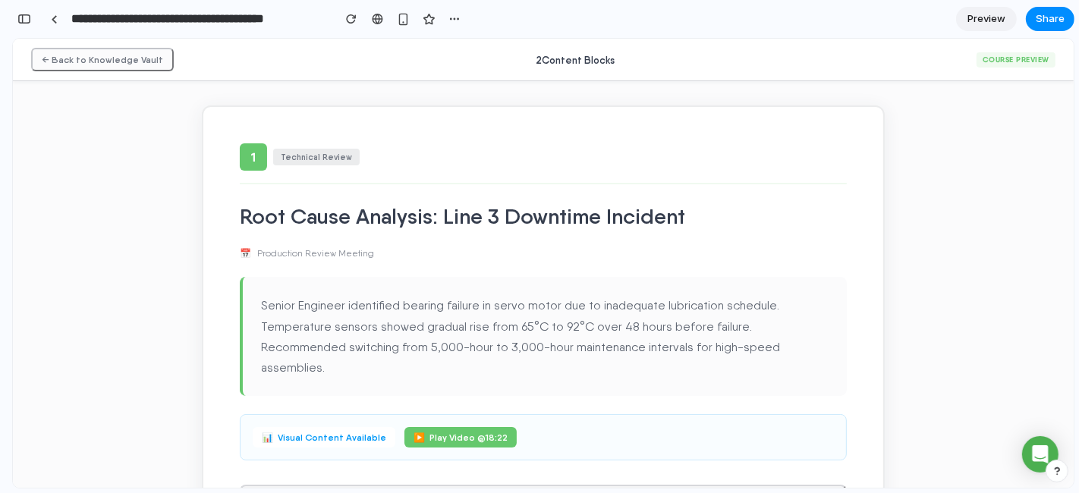
click at [64, 55] on button "← Back to Knowledge Vault" at bounding box center [102, 59] width 143 height 24
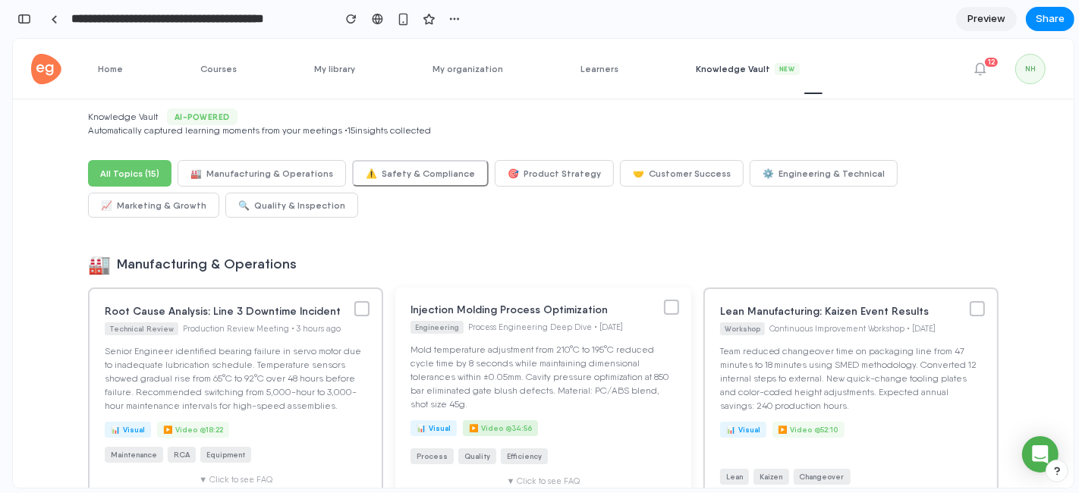
scroll to position [38, 0]
click at [115, 71] on span "Home" at bounding box center [122, 67] width 48 height 11
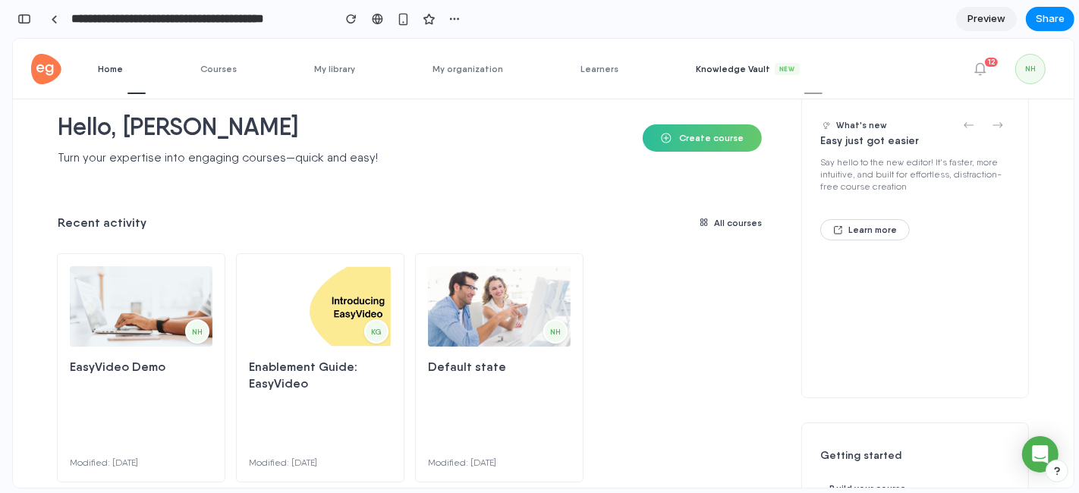
click at [732, 69] on span "Knowledge Vault New" at bounding box center [759, 68] width 127 height 12
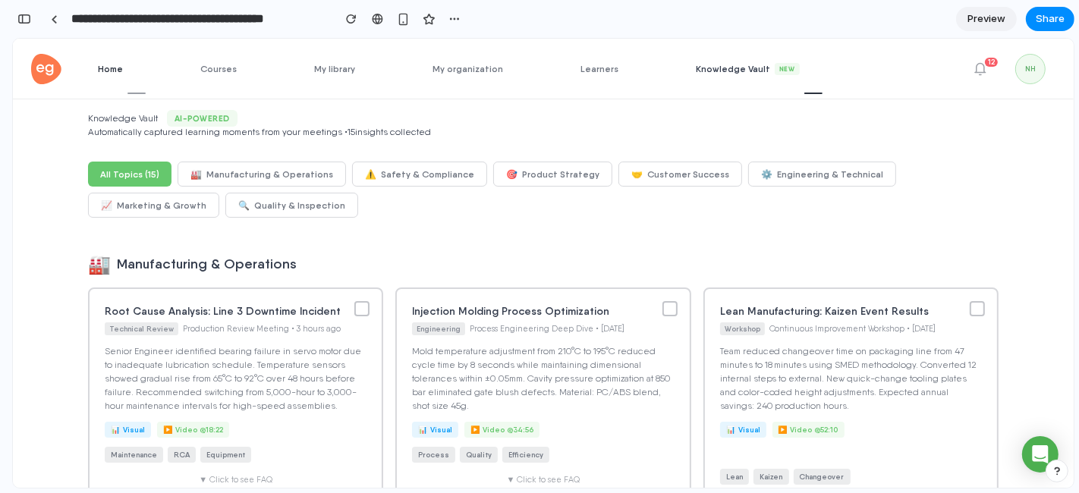
click at [107, 71] on span "Home" at bounding box center [122, 67] width 48 height 11
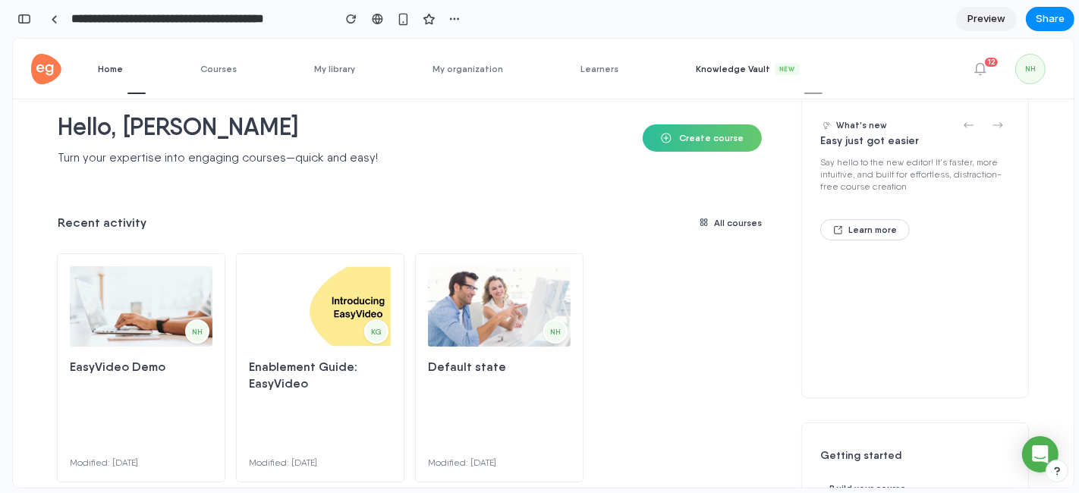
click at [716, 69] on span "Knowledge Vault New" at bounding box center [759, 68] width 127 height 12
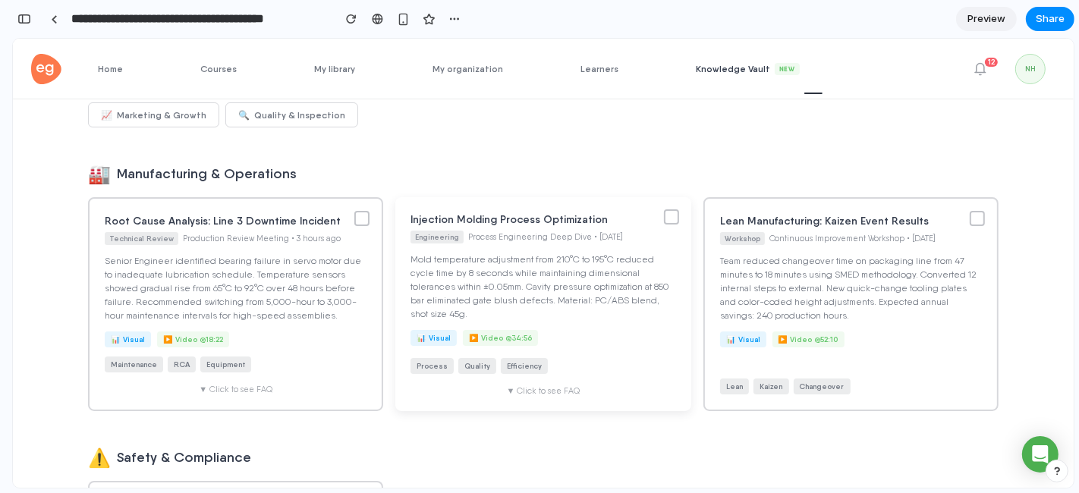
scroll to position [125, 0]
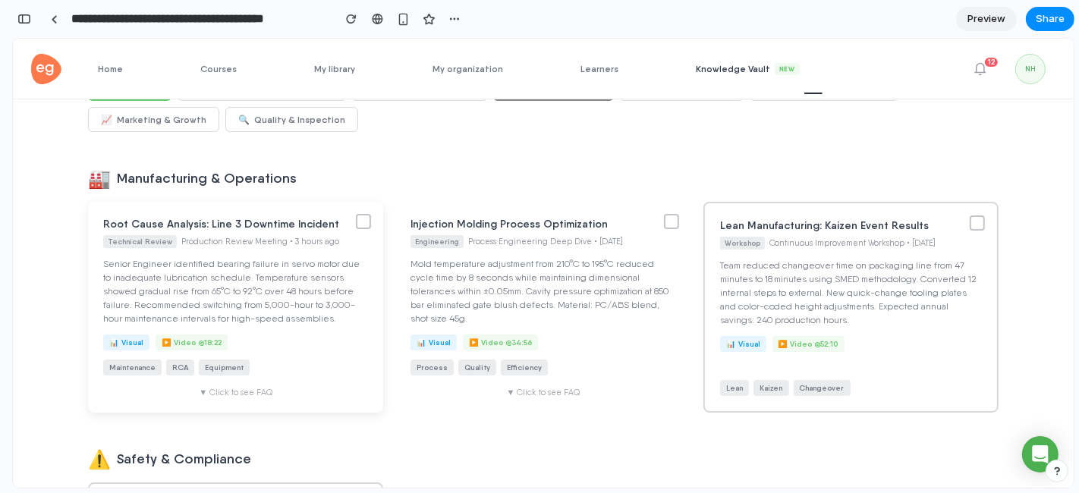
click at [222, 395] on div "Root Cause Analysis: Line 3 Downtime Incident Technical Review Production Revie…" at bounding box center [235, 306] width 295 height 211
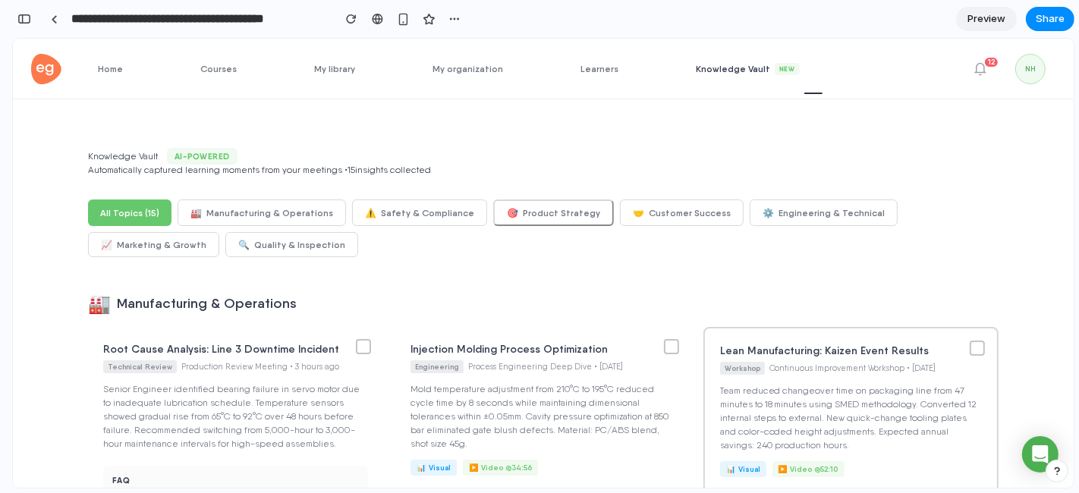
scroll to position [72, 0]
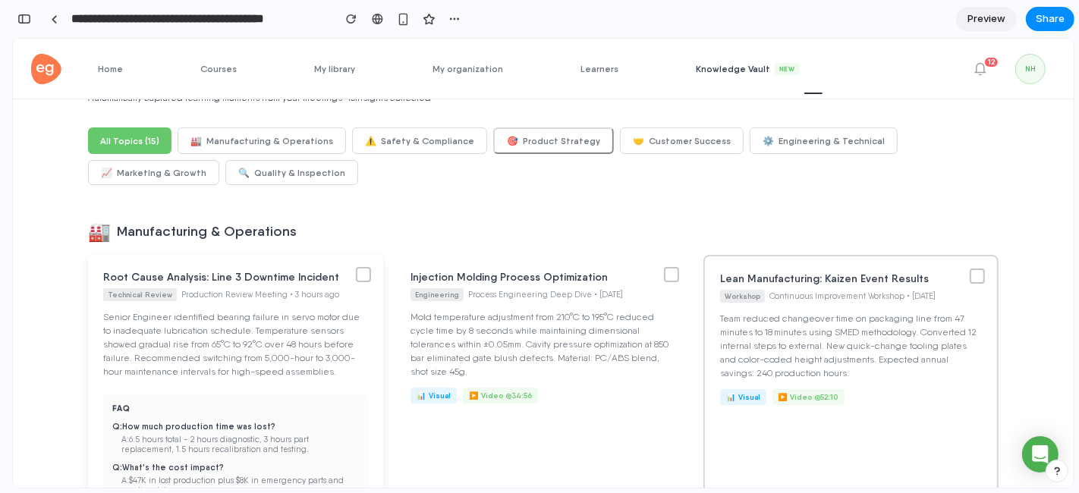
click at [356, 278] on div at bounding box center [363, 273] width 15 height 15
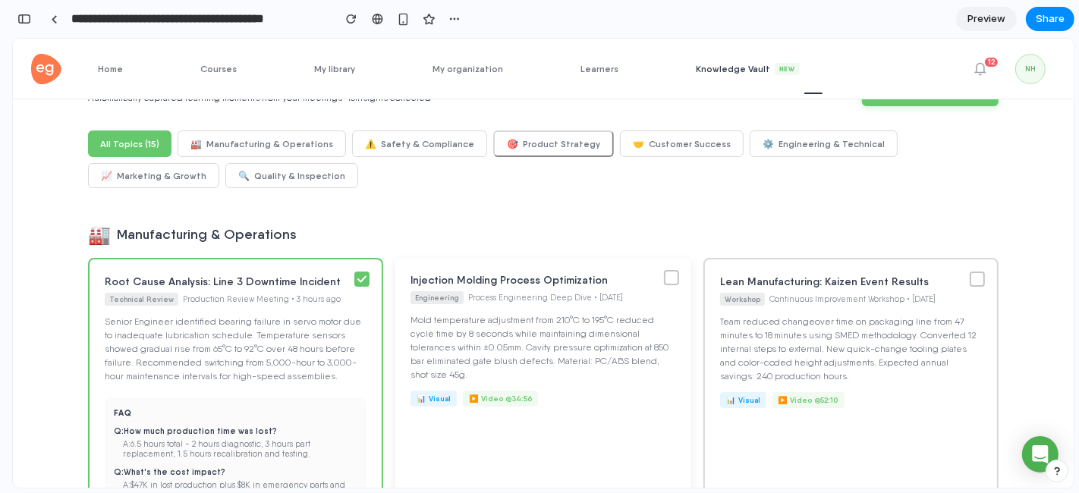
click at [664, 276] on div at bounding box center [671, 276] width 15 height 15
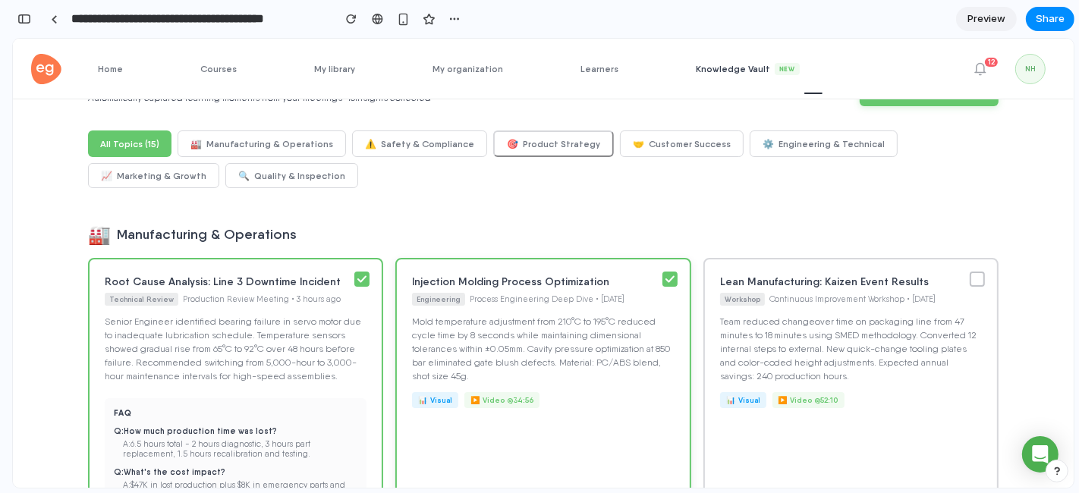
scroll to position [0, 0]
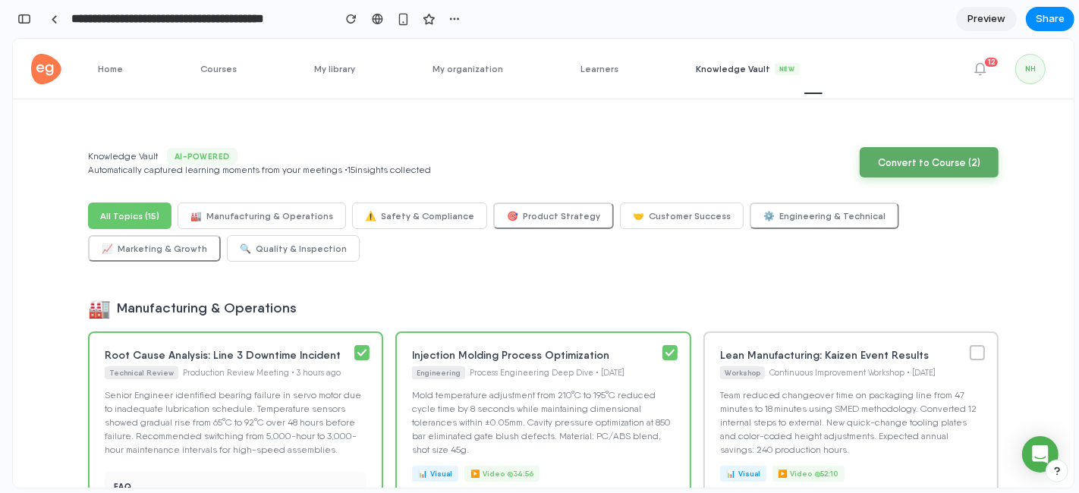
click at [886, 168] on button "Convert to Course ( 2 )" at bounding box center [929, 161] width 139 height 30
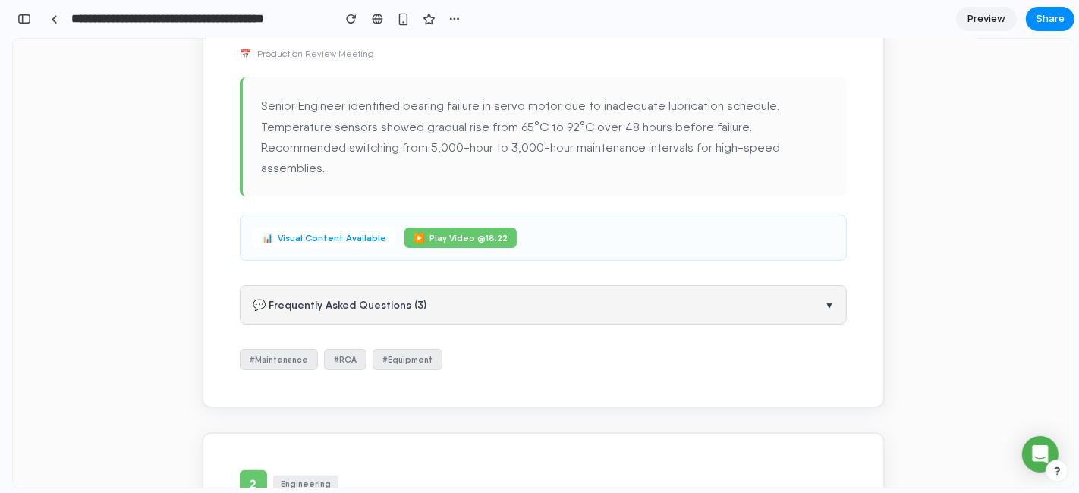
scroll to position [199, 0]
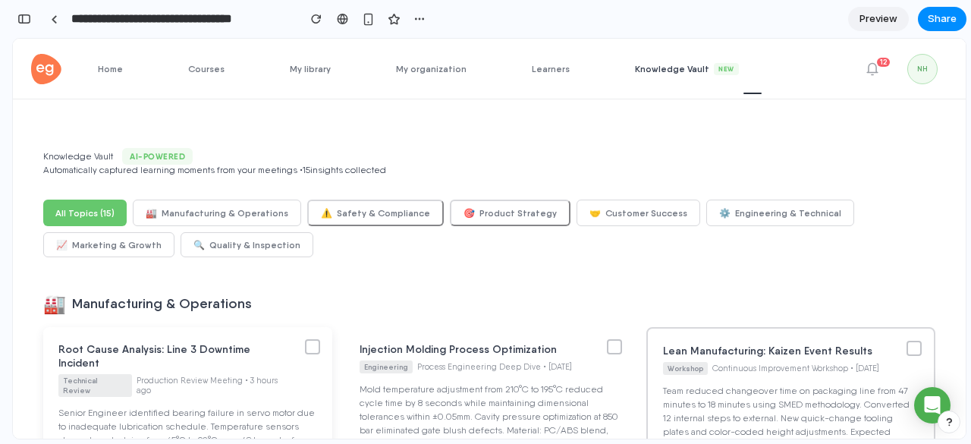
scroll to position [171, 0]
